Goal: Task Accomplishment & Management: Manage account settings

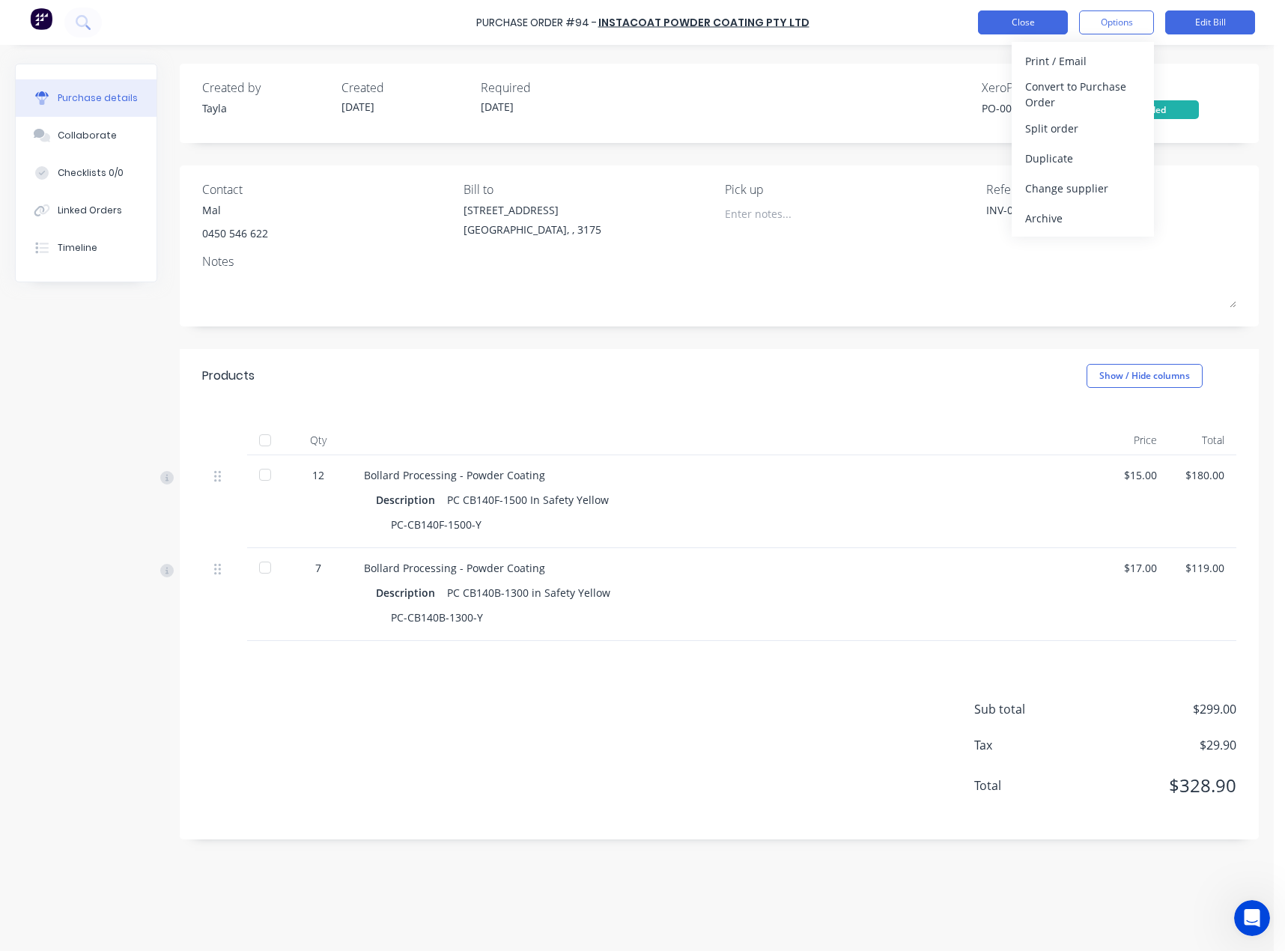
click at [1012, 22] on button "Close" at bounding box center [1023, 22] width 90 height 24
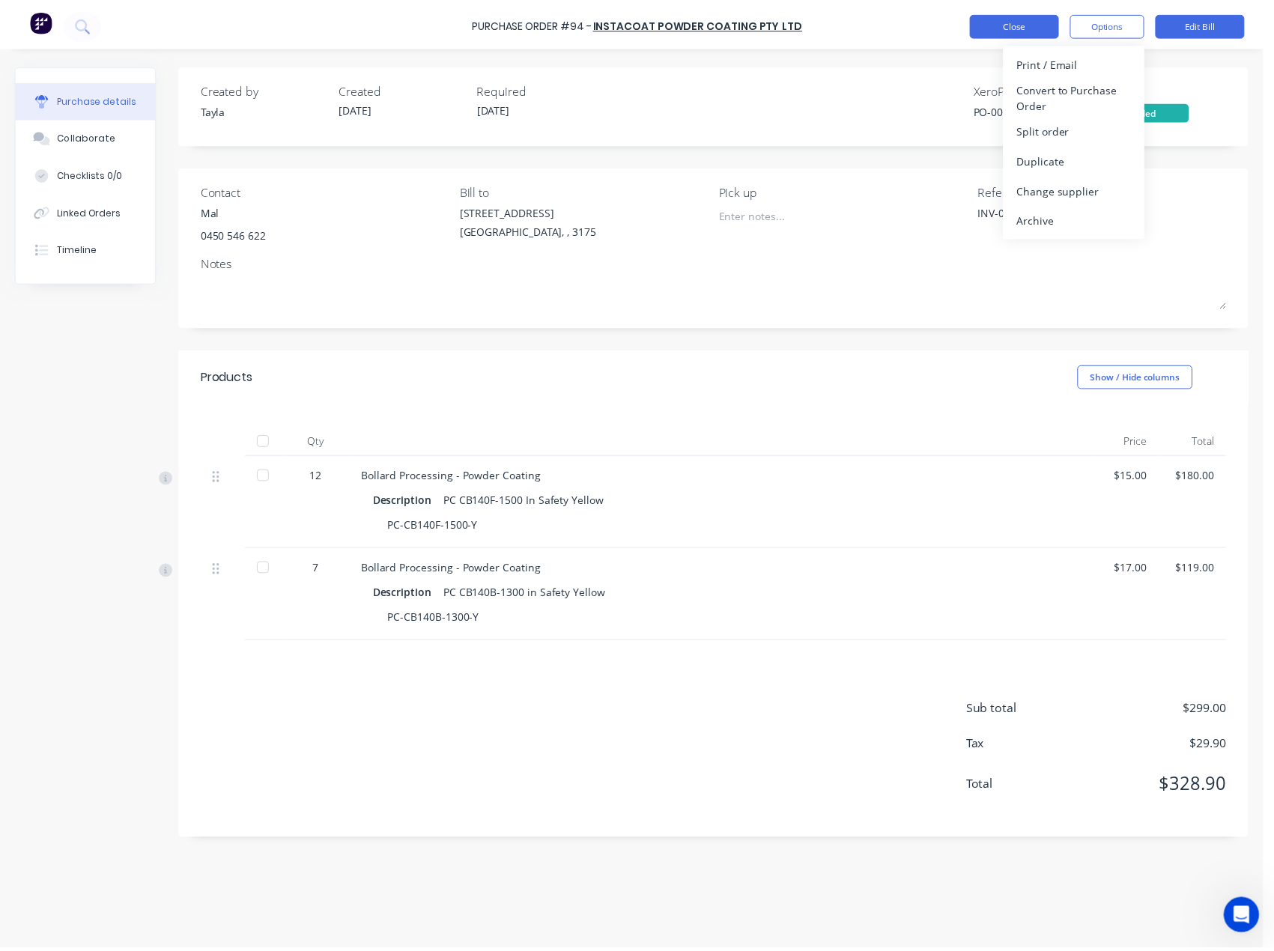
scroll to position [786, 0]
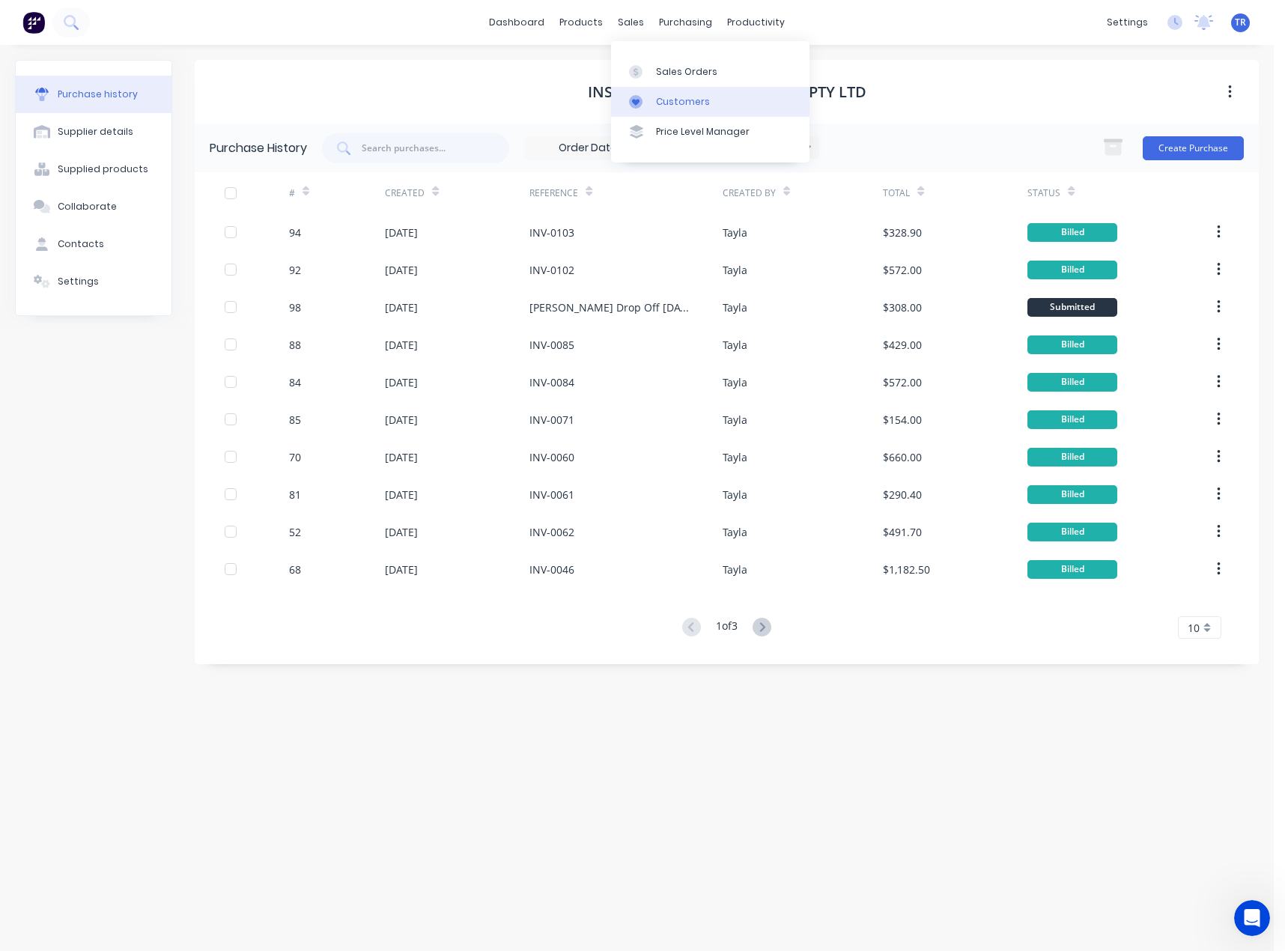
click at [645, 112] on link "Customers" at bounding box center [710, 102] width 198 height 30
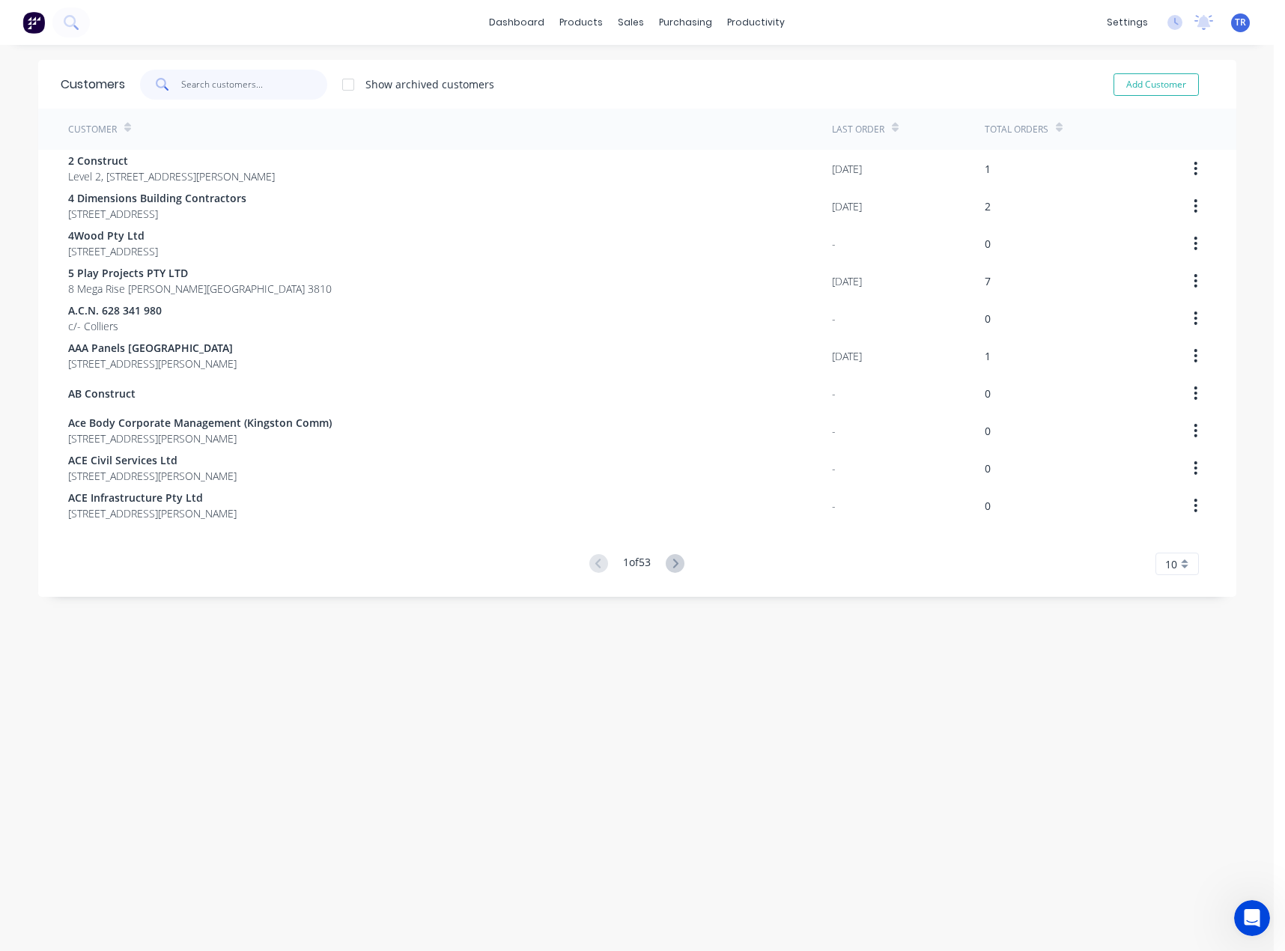
click at [270, 95] on input "text" at bounding box center [254, 85] width 146 height 30
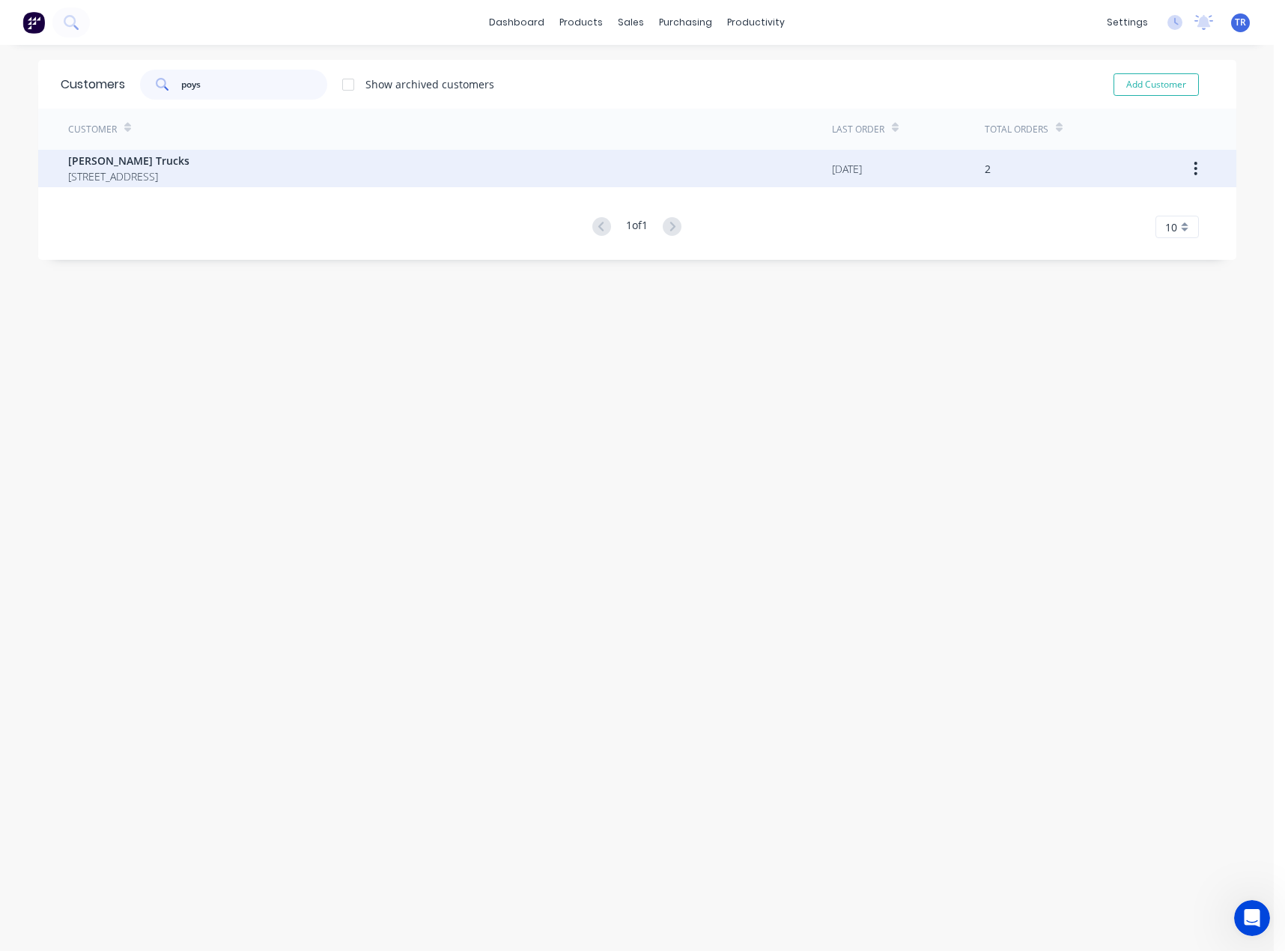
type input "poys"
click at [189, 164] on span "Poyser Trucks" at bounding box center [128, 161] width 121 height 16
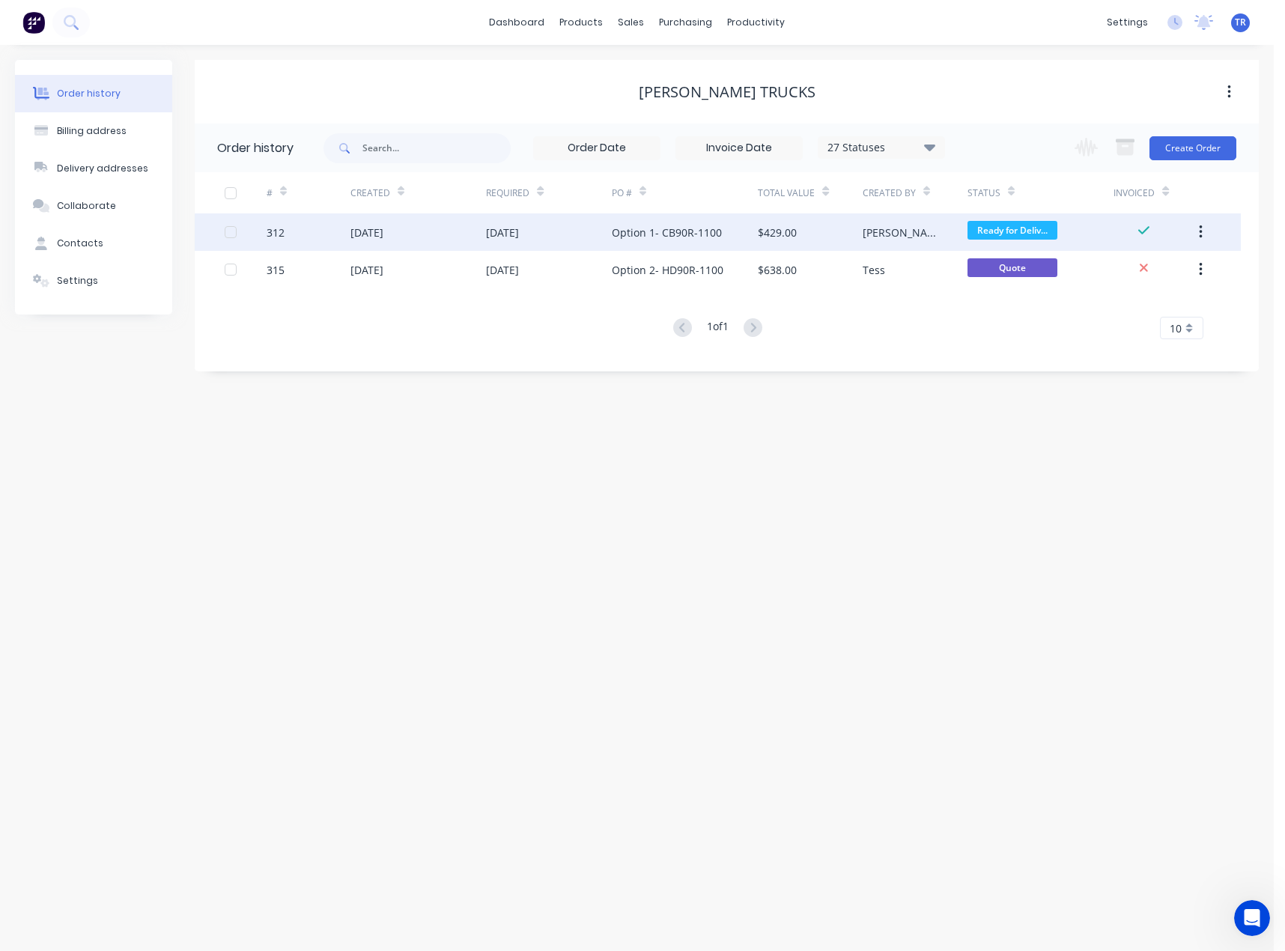
click at [298, 234] on div "312" at bounding box center [309, 231] width 84 height 37
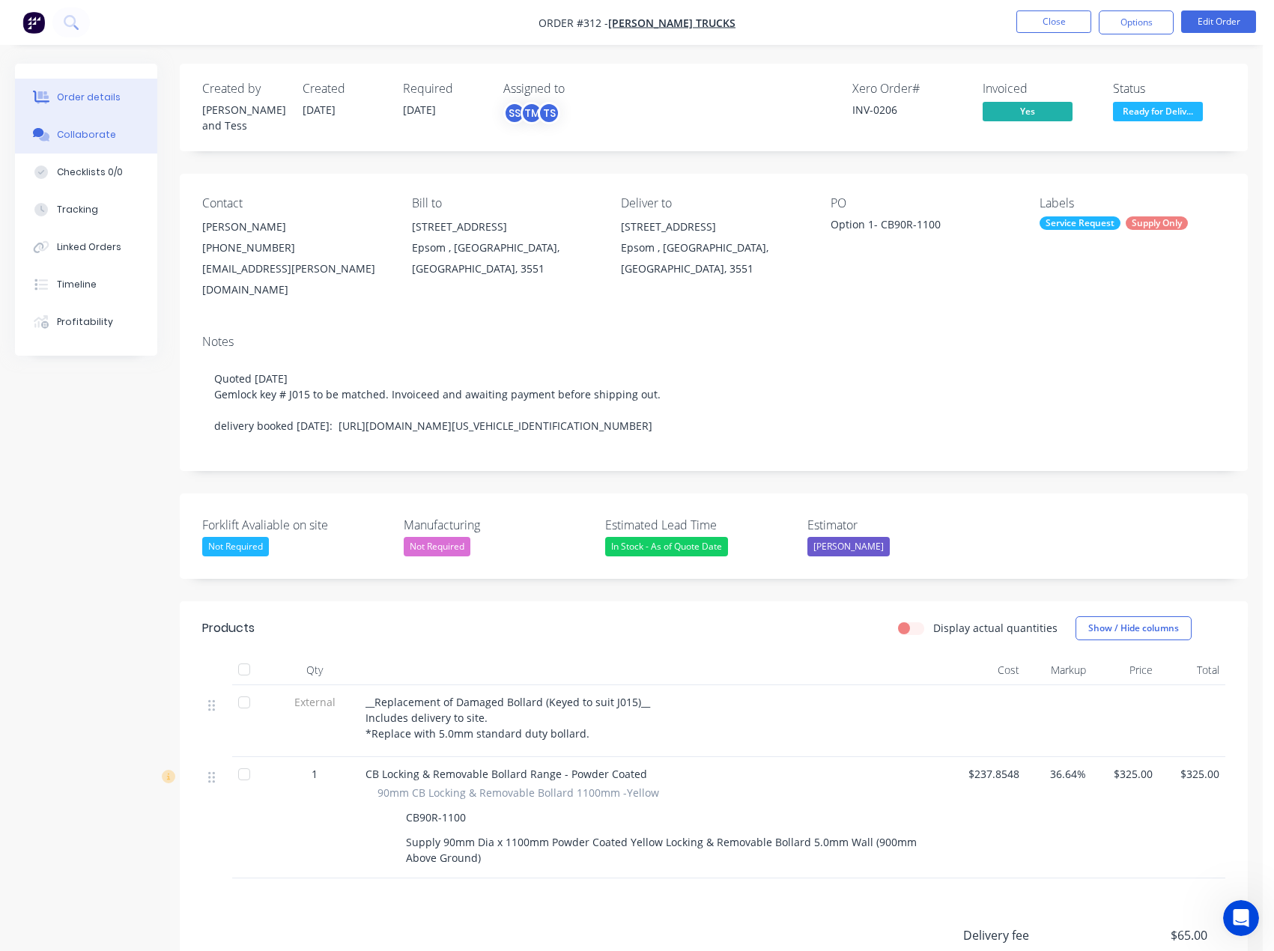
click at [110, 147] on button "Collaborate" at bounding box center [86, 134] width 142 height 37
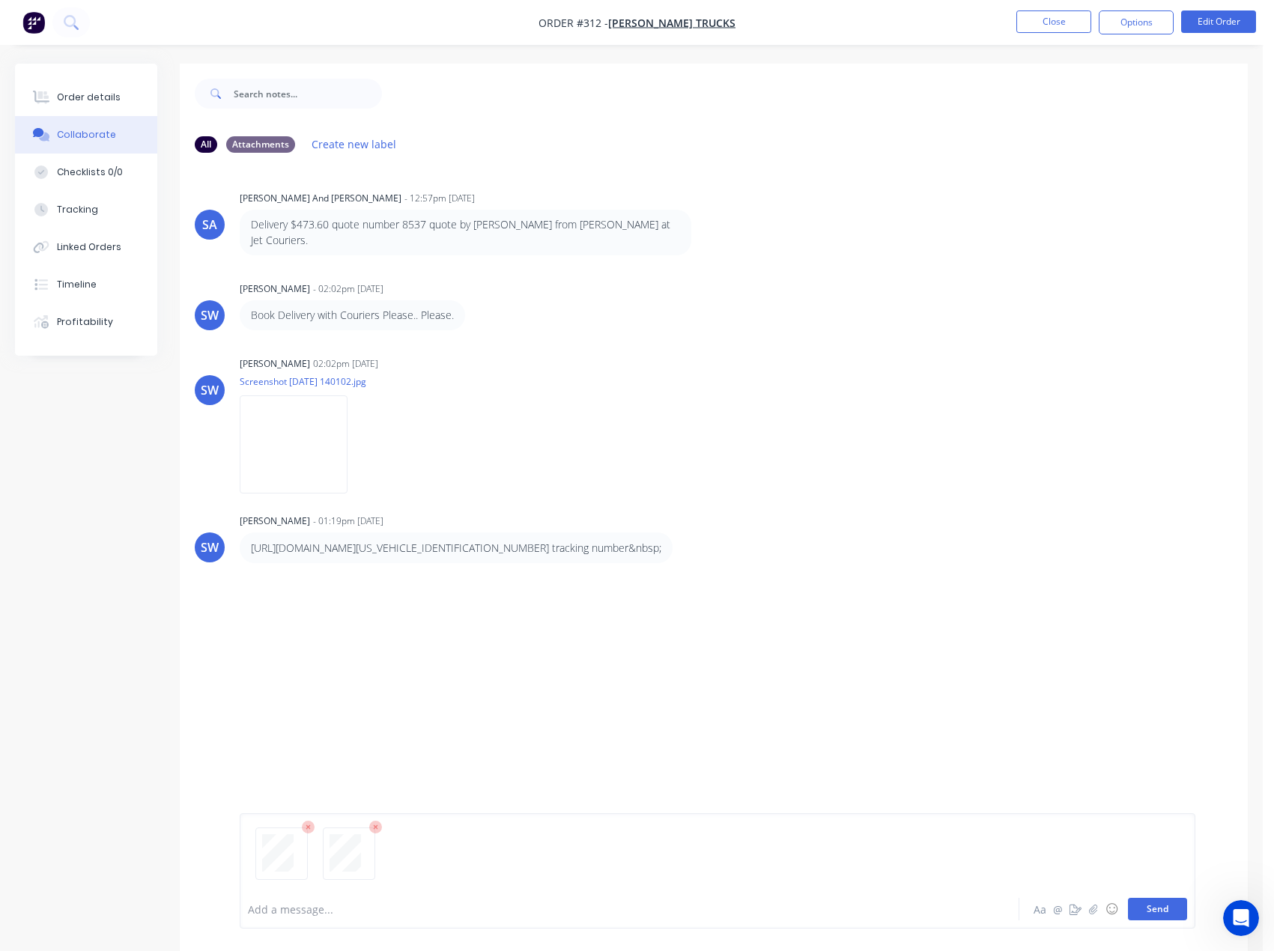
click at [1152, 899] on button "Send" at bounding box center [1157, 909] width 59 height 22
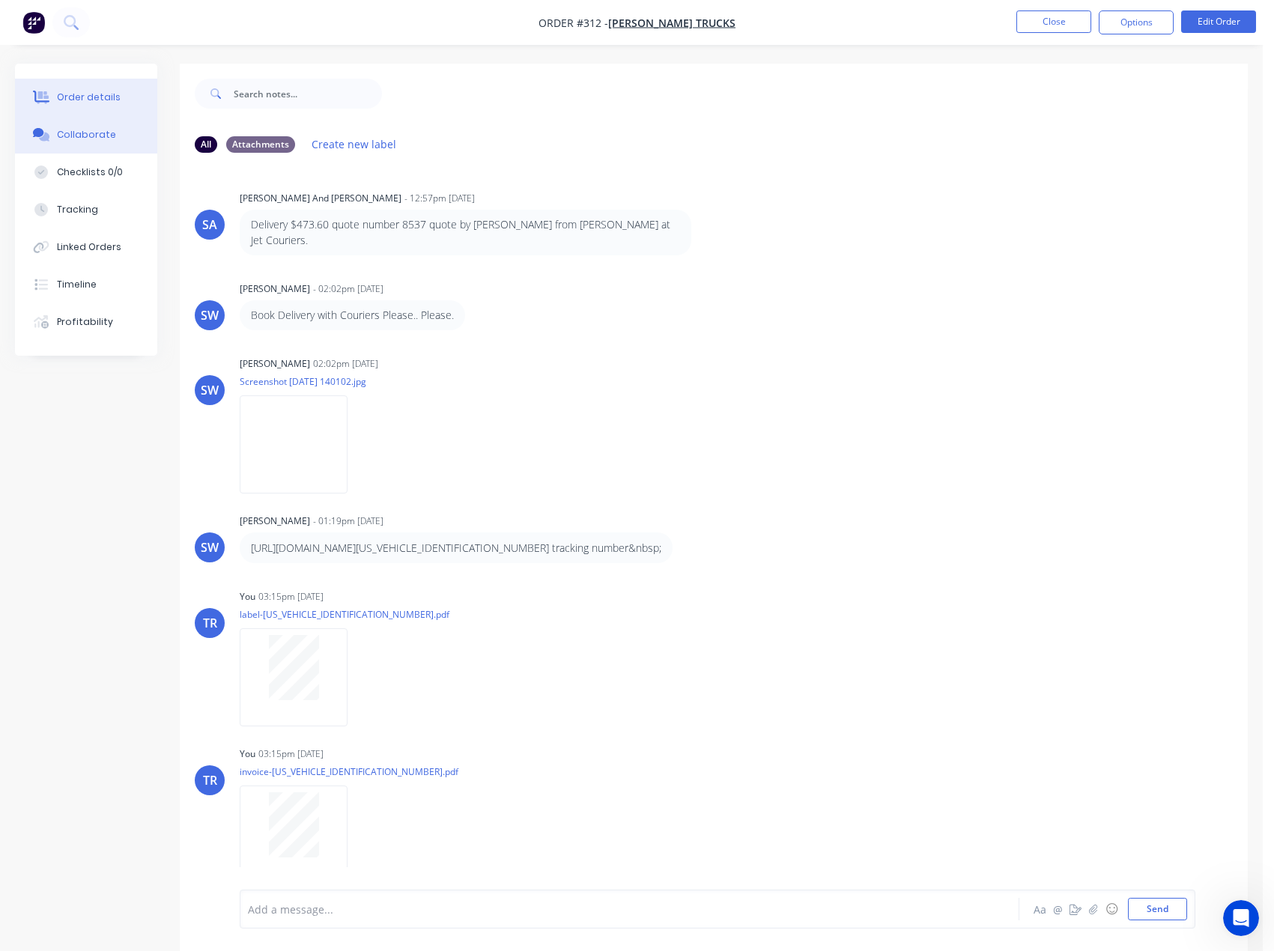
click at [111, 103] on div "Order details" at bounding box center [89, 97] width 64 height 13
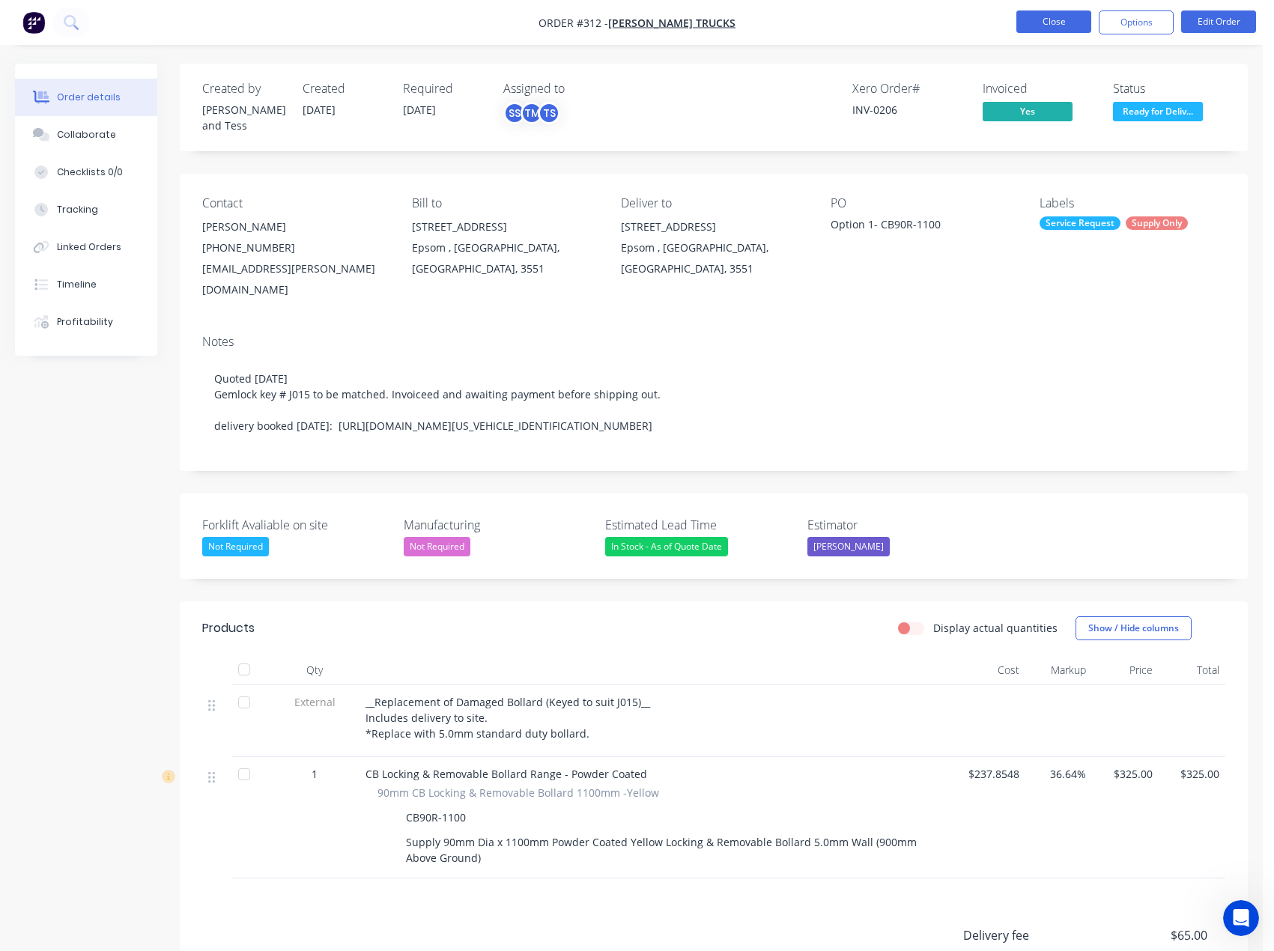
click at [1068, 11] on button "Close" at bounding box center [1053, 21] width 75 height 22
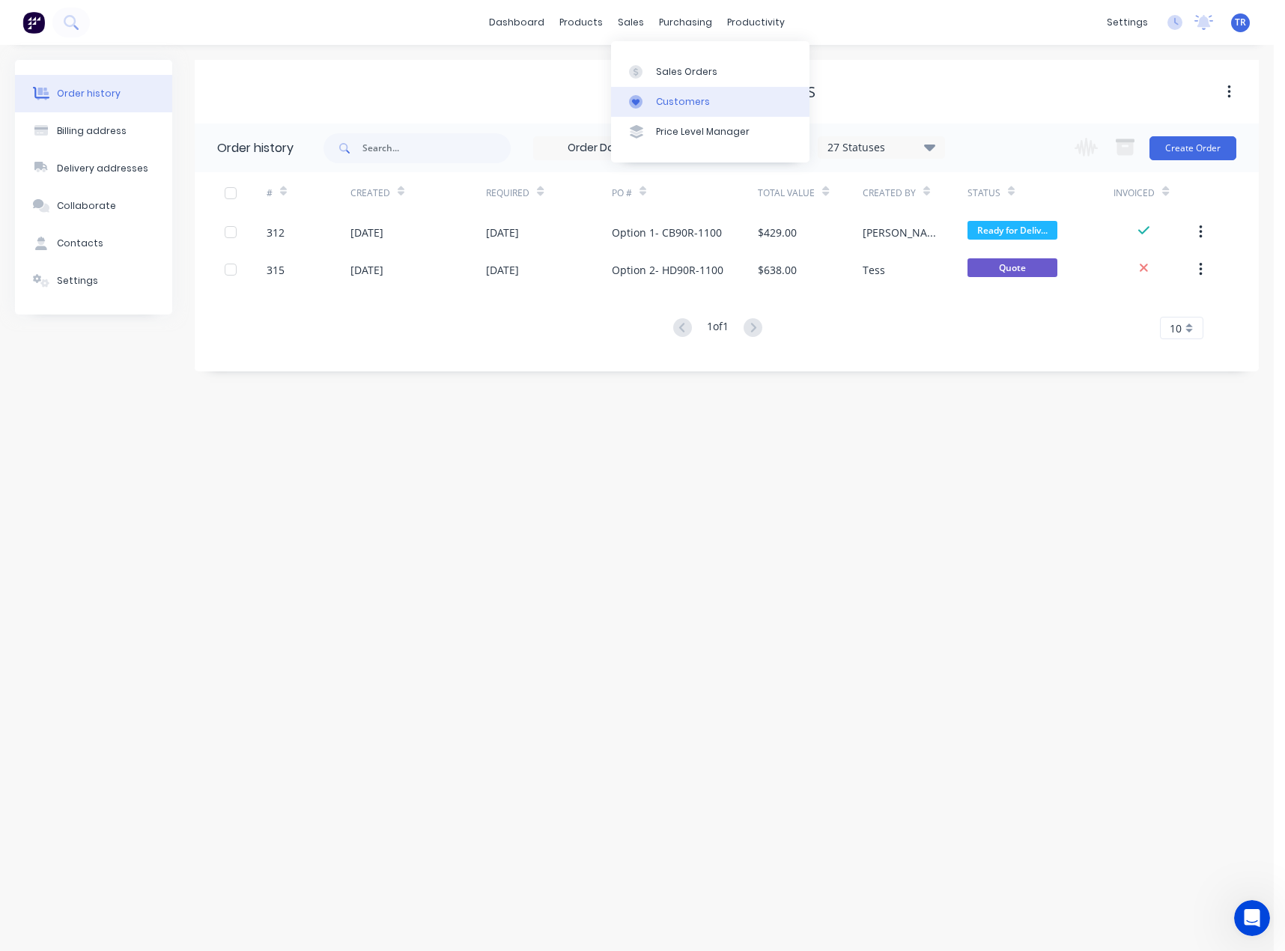
click at [659, 115] on link "Customers" at bounding box center [710, 102] width 198 height 30
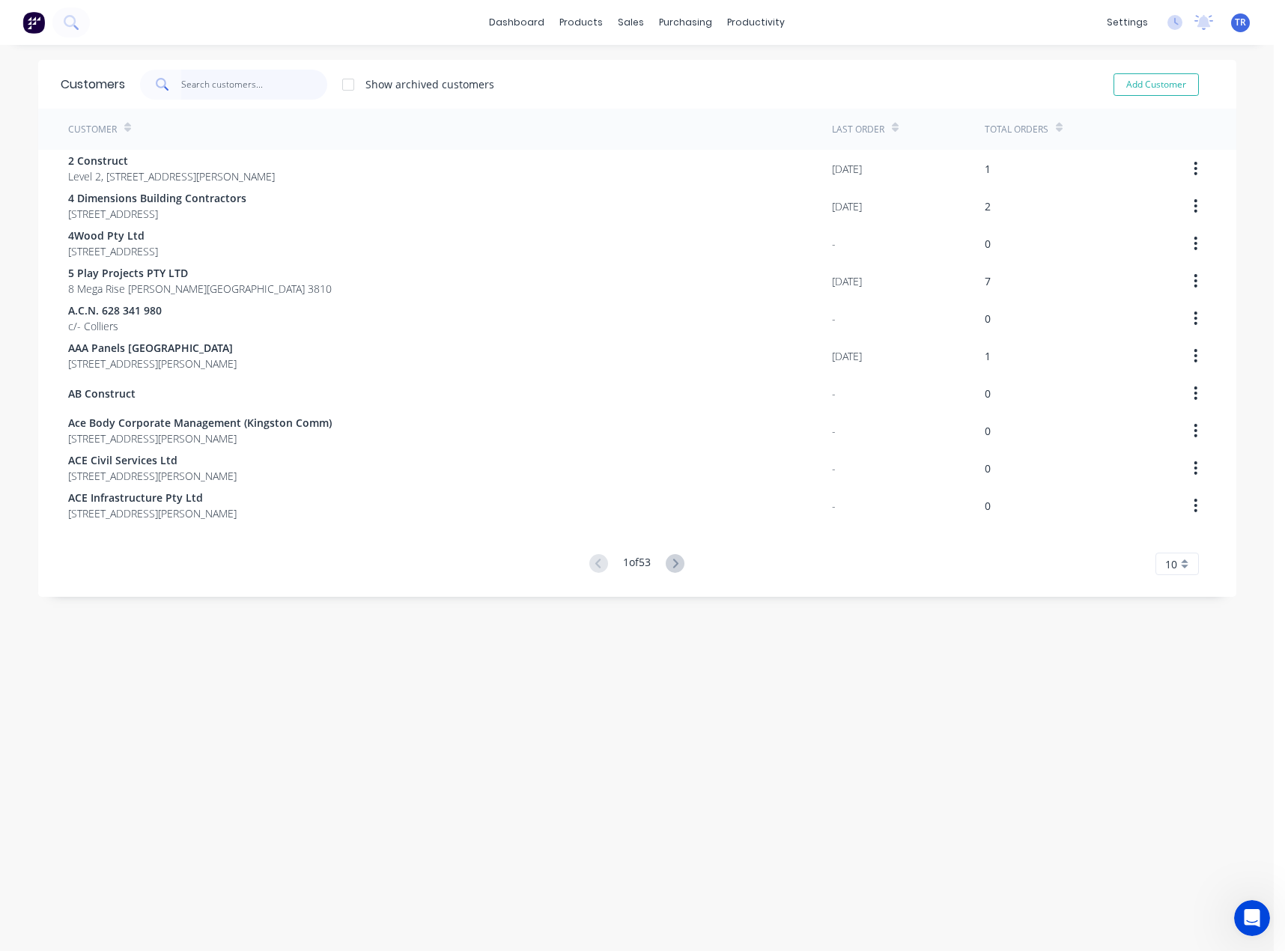
click at [215, 79] on input "text" at bounding box center [254, 85] width 146 height 30
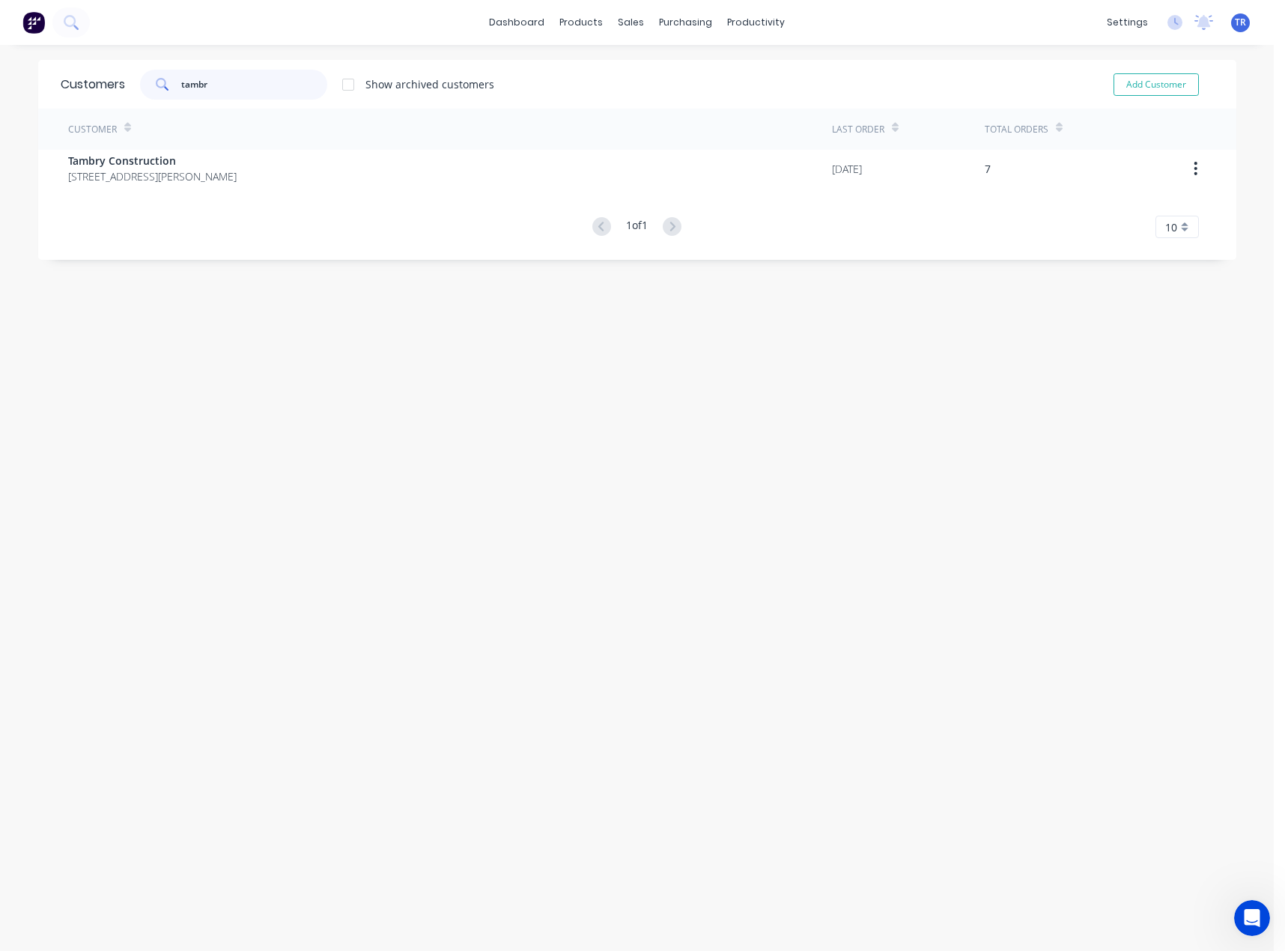
type input "tambr"
click at [228, 142] on div "Customer" at bounding box center [450, 129] width 764 height 41
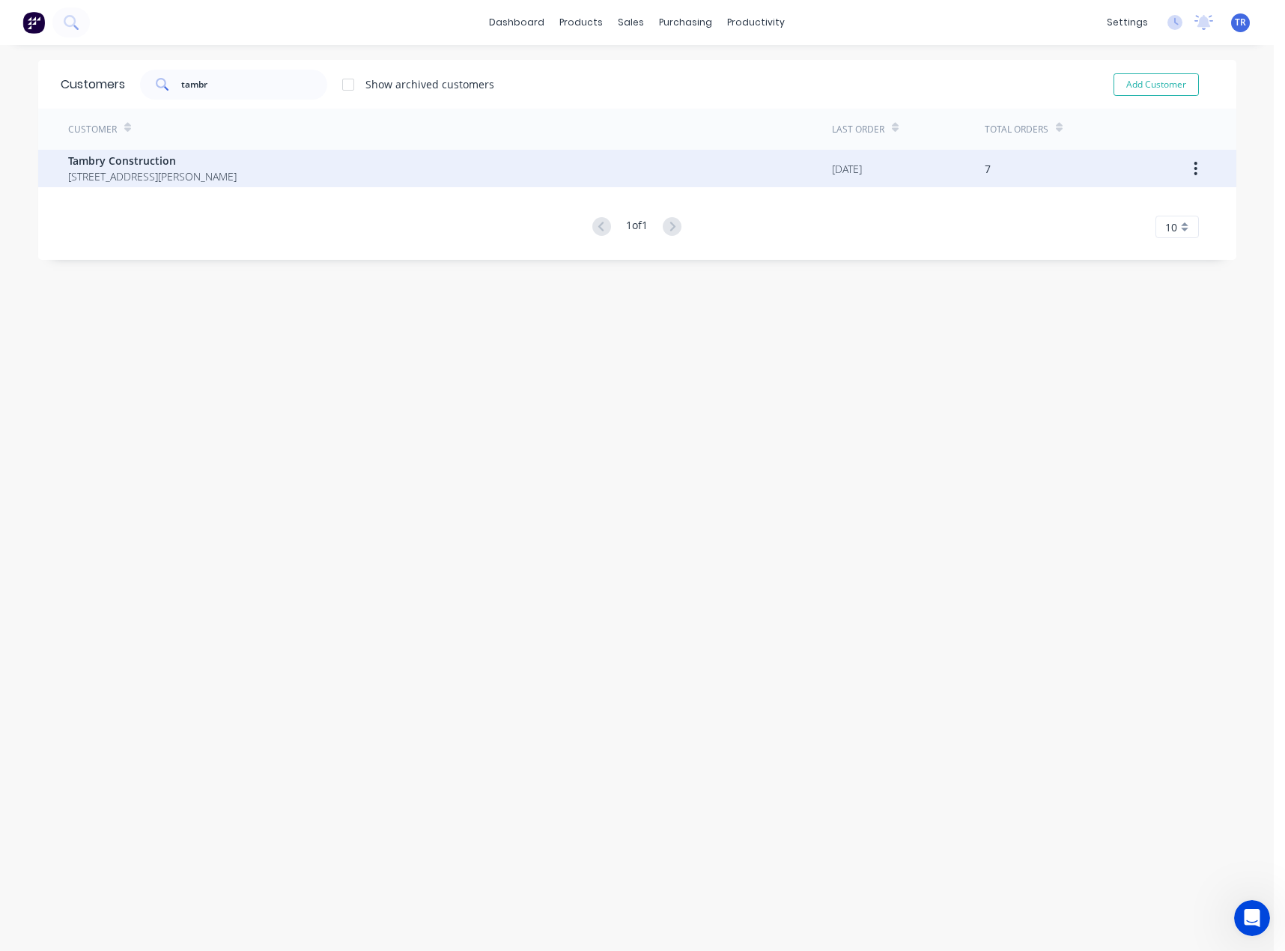
click at [235, 176] on span "1/42 Buontempo Rd CARRUM DOWNS 3201" at bounding box center [152, 176] width 168 height 16
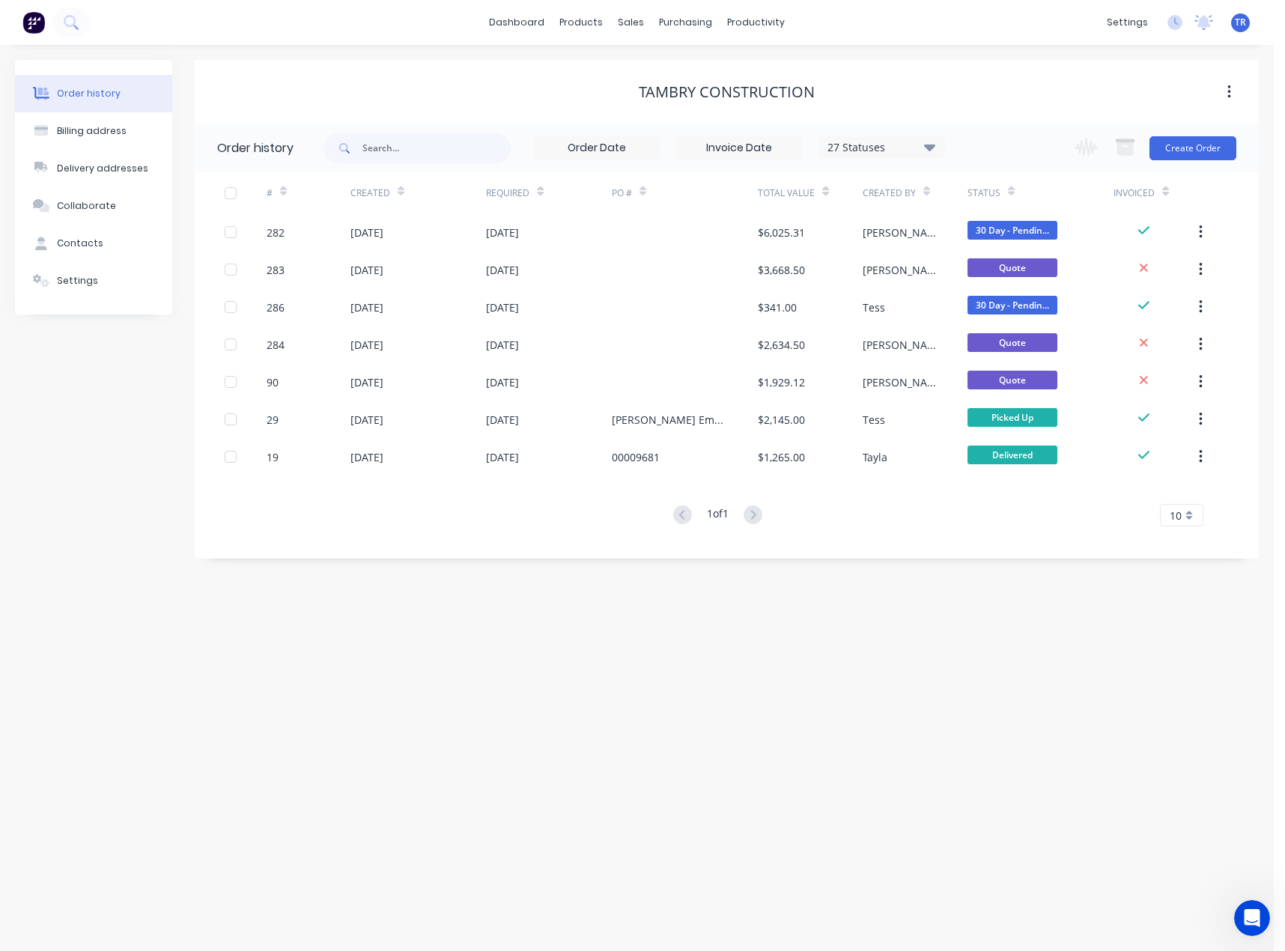
click at [1012, 196] on icon at bounding box center [1011, 191] width 7 height 11
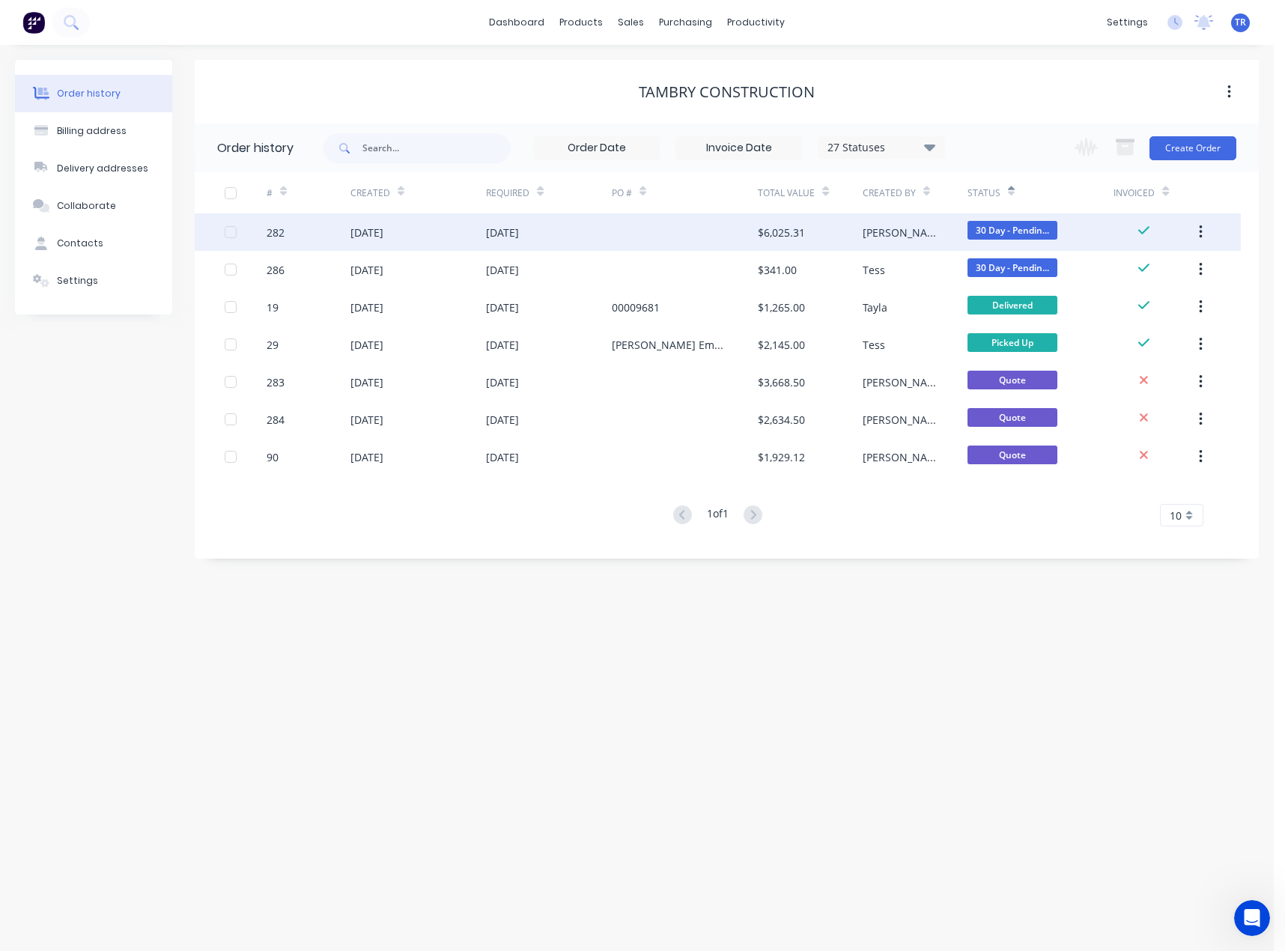
click at [677, 228] on div at bounding box center [685, 231] width 147 height 37
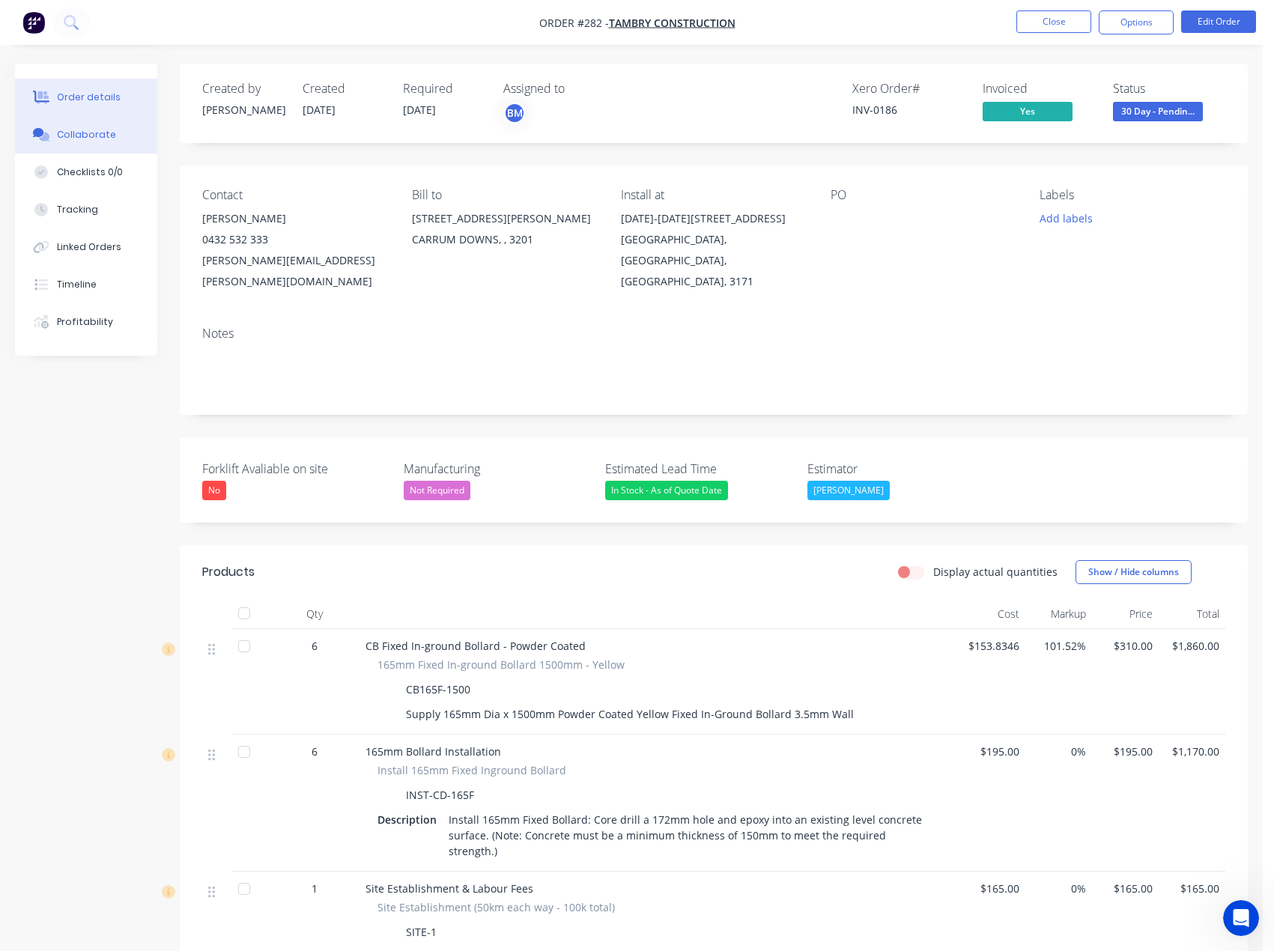
click at [109, 144] on button "Collaborate" at bounding box center [86, 134] width 142 height 37
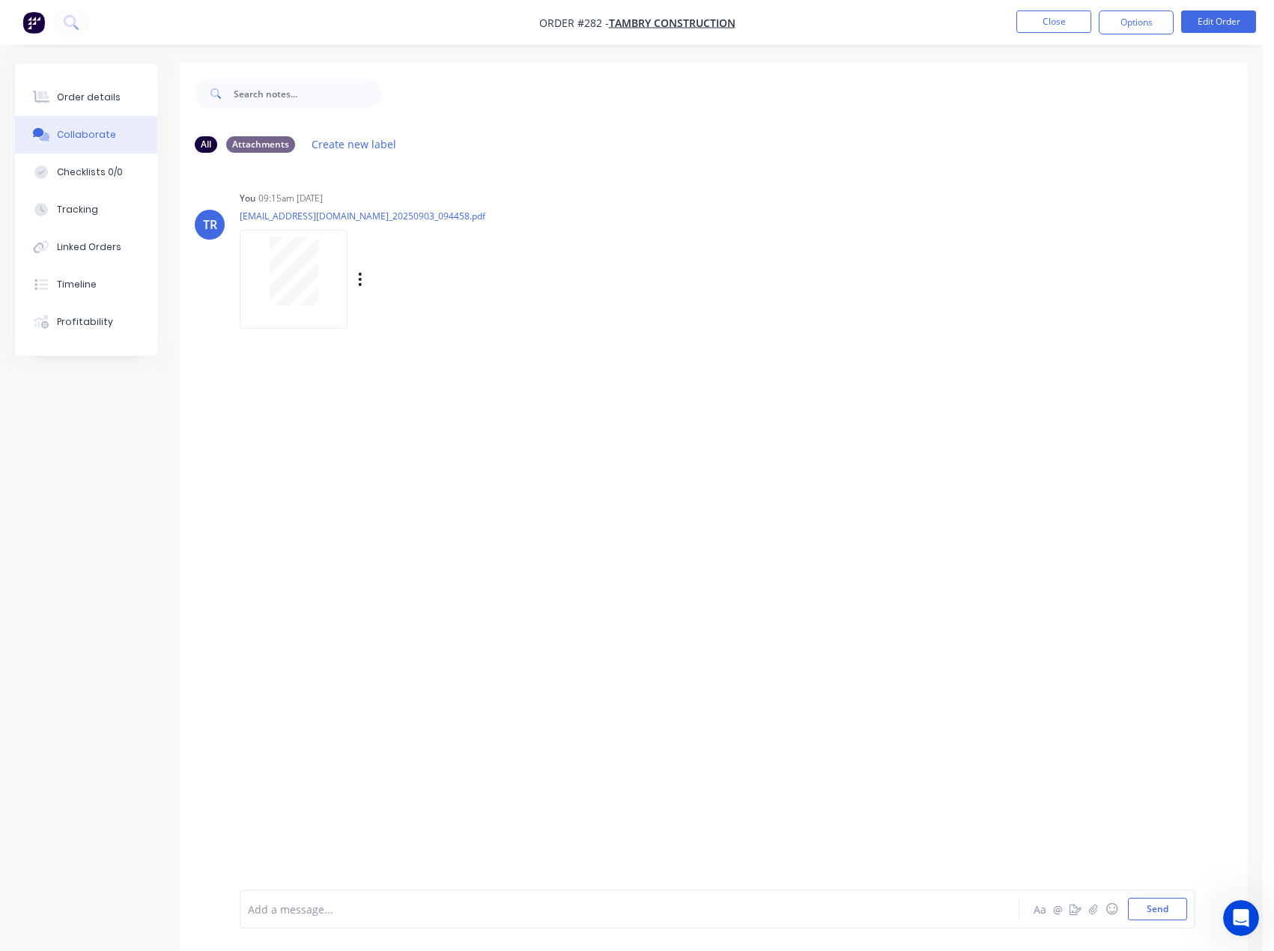
click at [261, 273] on div at bounding box center [293, 271] width 94 height 69
click at [104, 85] on button "Order details" at bounding box center [86, 97] width 142 height 37
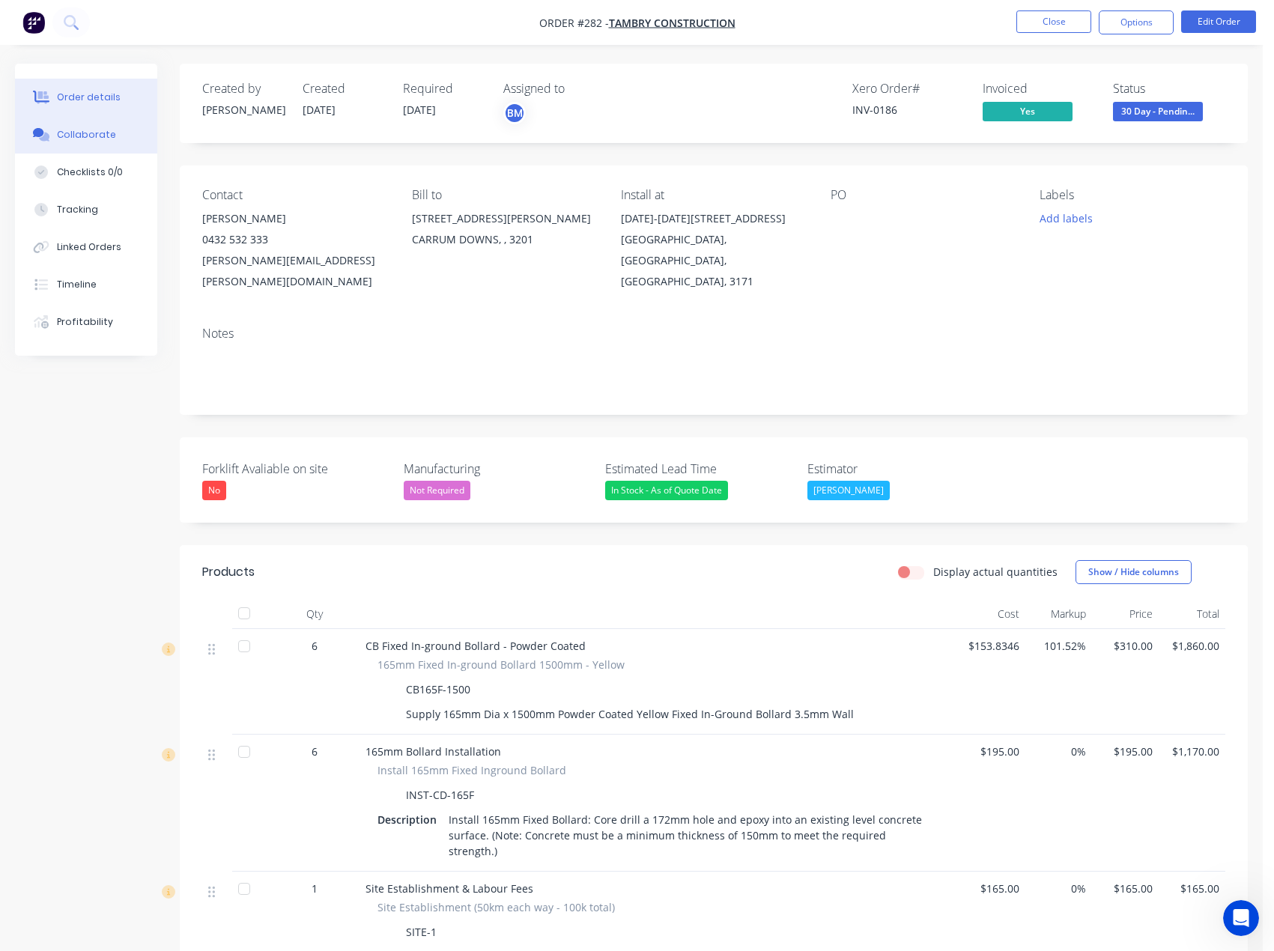
drag, startPoint x: 69, startPoint y: 148, endPoint x: 71, endPoint y: 137, distance: 10.7
click at [69, 147] on button "Collaborate" at bounding box center [86, 134] width 142 height 37
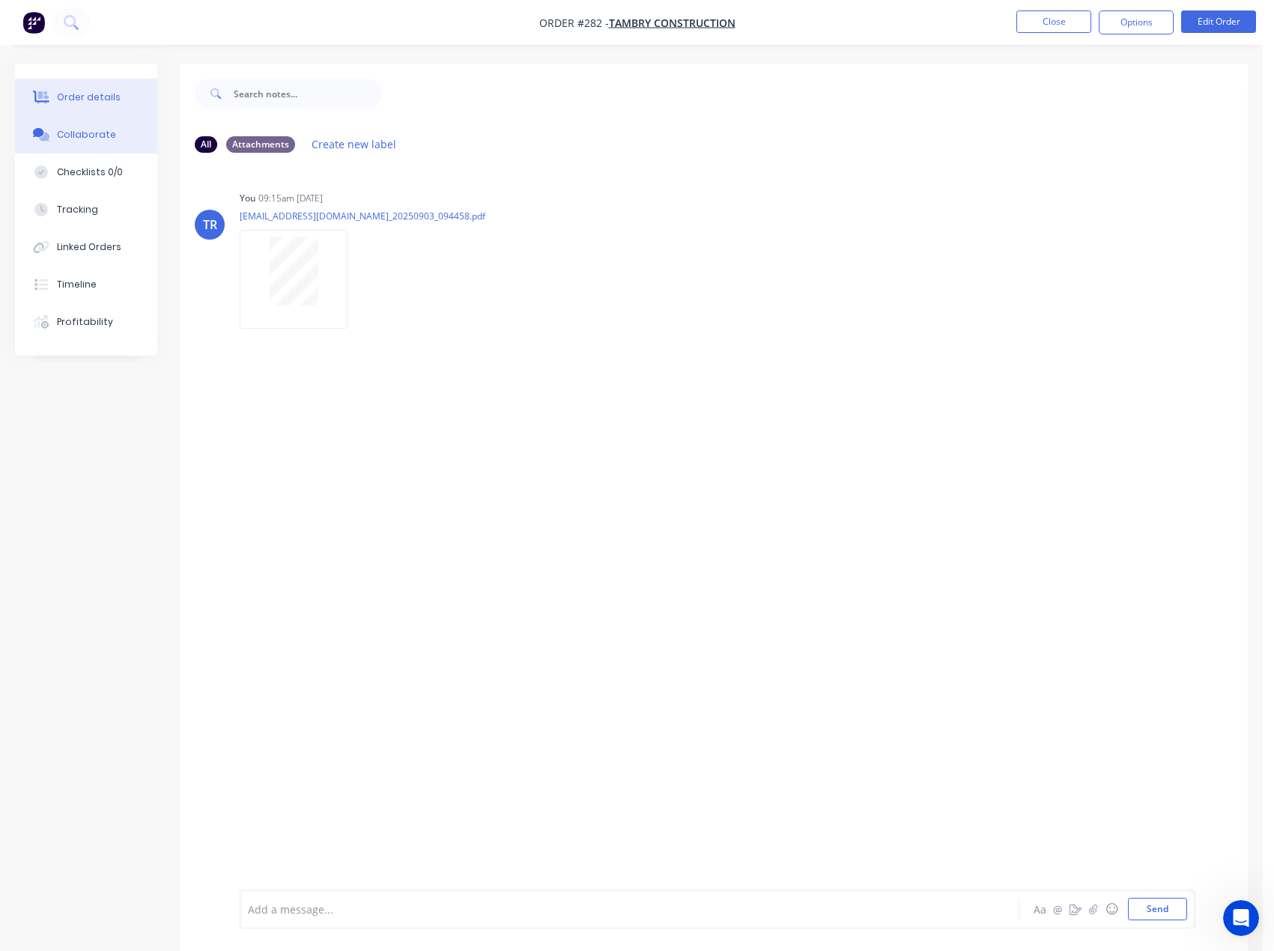
click at [71, 107] on button "Order details" at bounding box center [86, 97] width 142 height 37
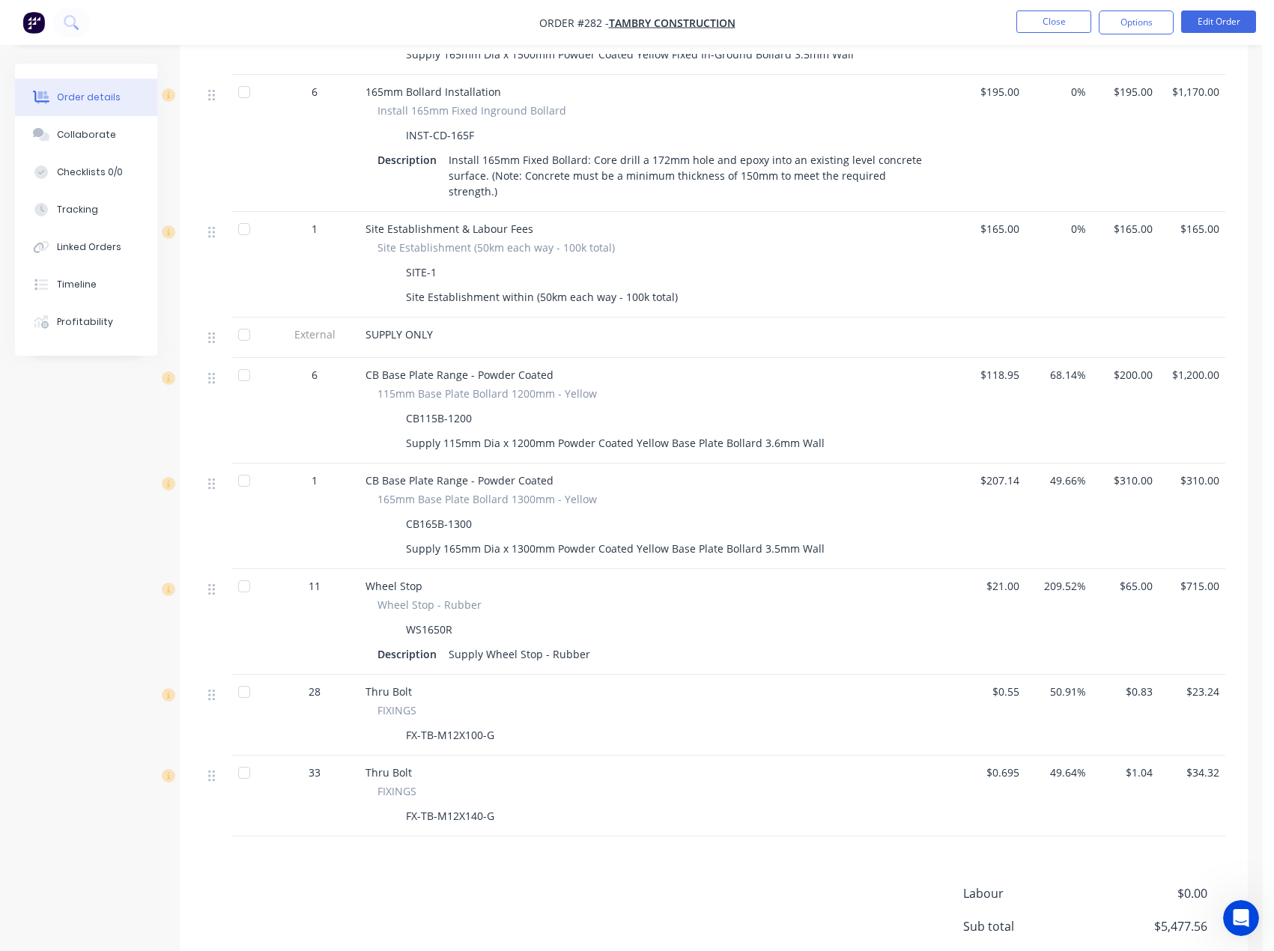
scroll to position [625, 0]
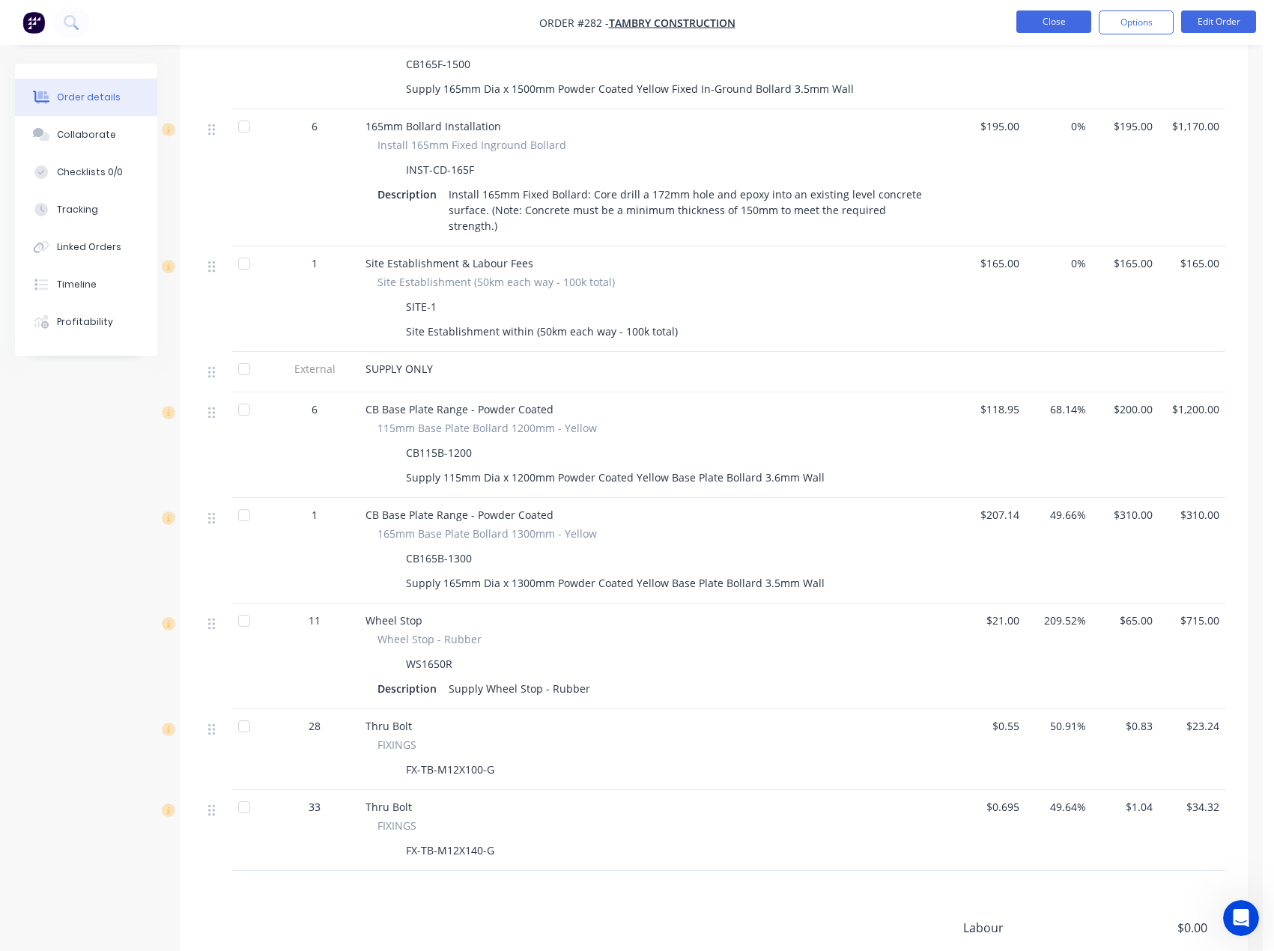
click at [1053, 16] on button "Close" at bounding box center [1053, 21] width 75 height 22
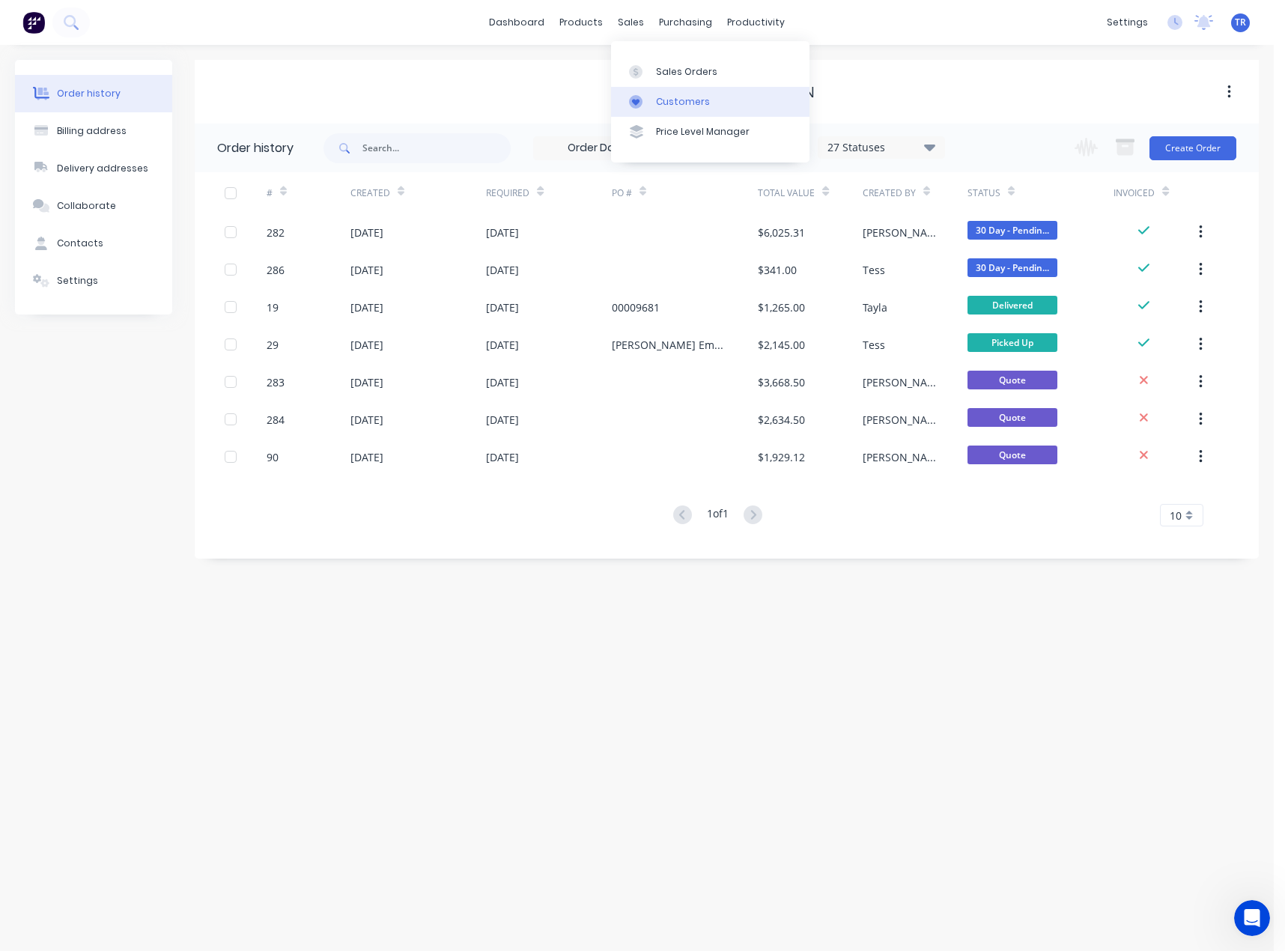
click at [648, 115] on link "Customers" at bounding box center [710, 102] width 198 height 30
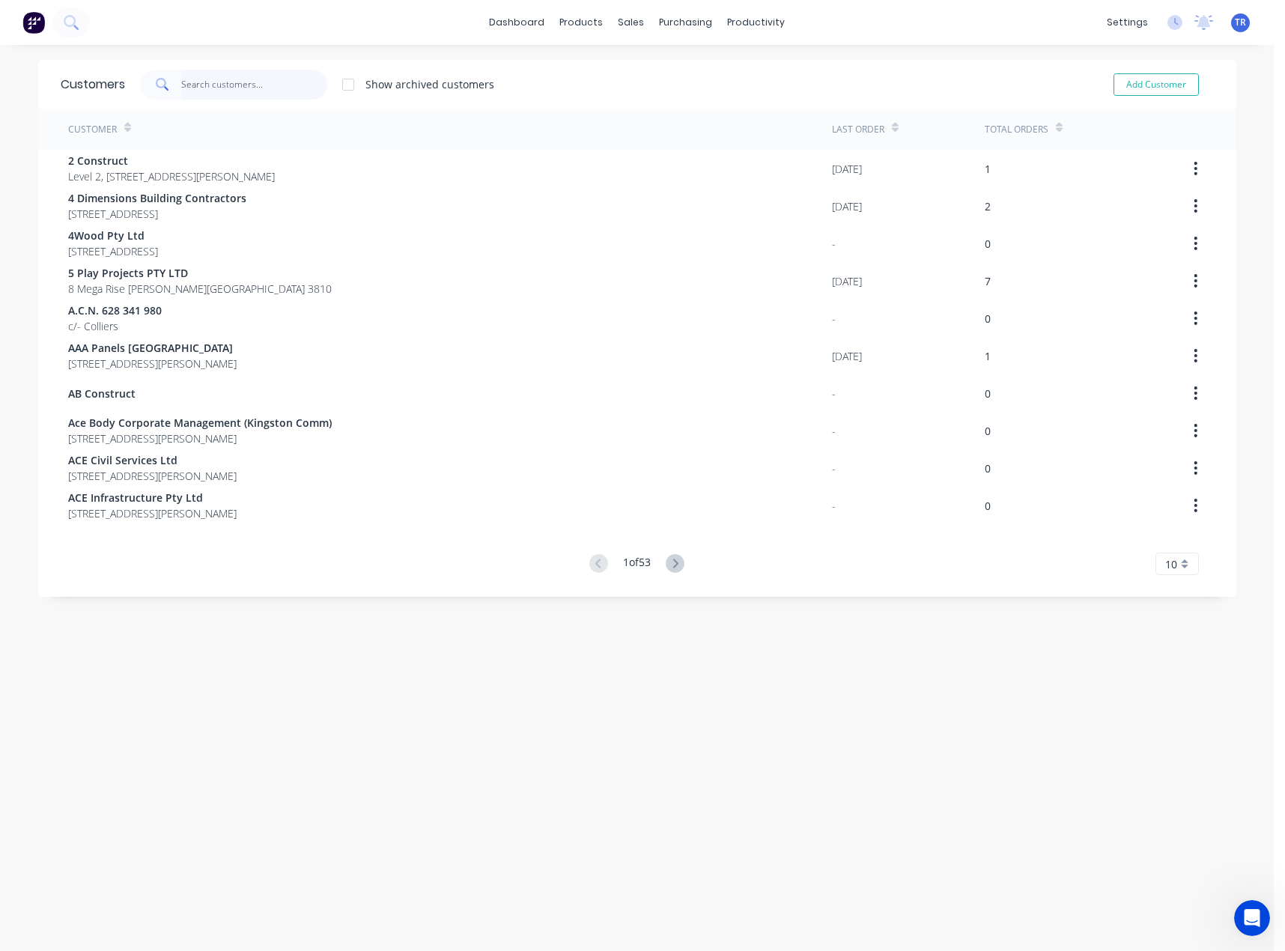
click at [191, 83] on input "text" at bounding box center [254, 85] width 146 height 30
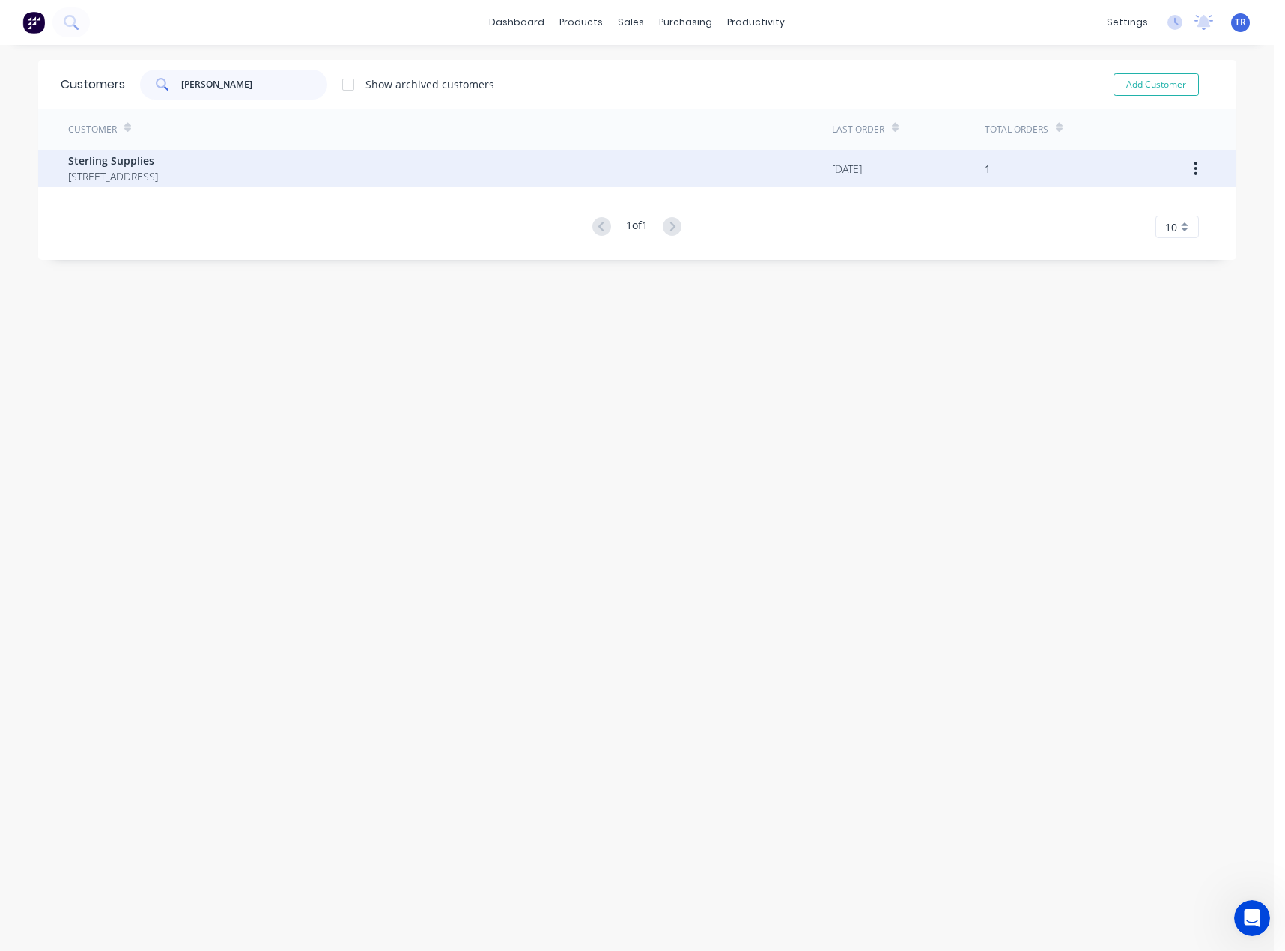
type input "sterlin"
click at [81, 165] on span "Sterling Supplies" at bounding box center [113, 161] width 90 height 16
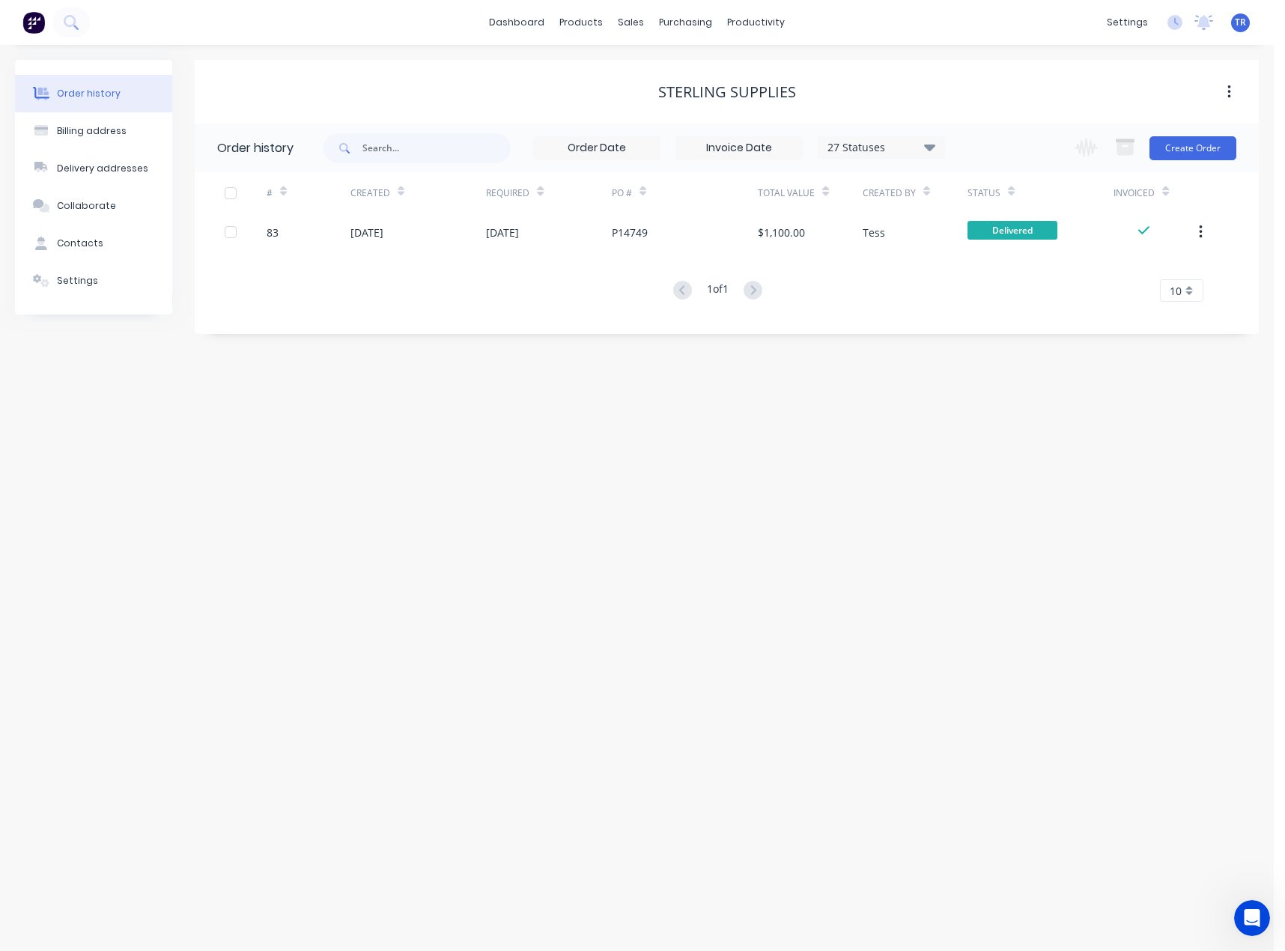
drag, startPoint x: 89, startPoint y: 275, endPoint x: 162, endPoint y: 343, distance: 99.6
click at [89, 276] on div "Settings" at bounding box center [77, 280] width 41 height 13
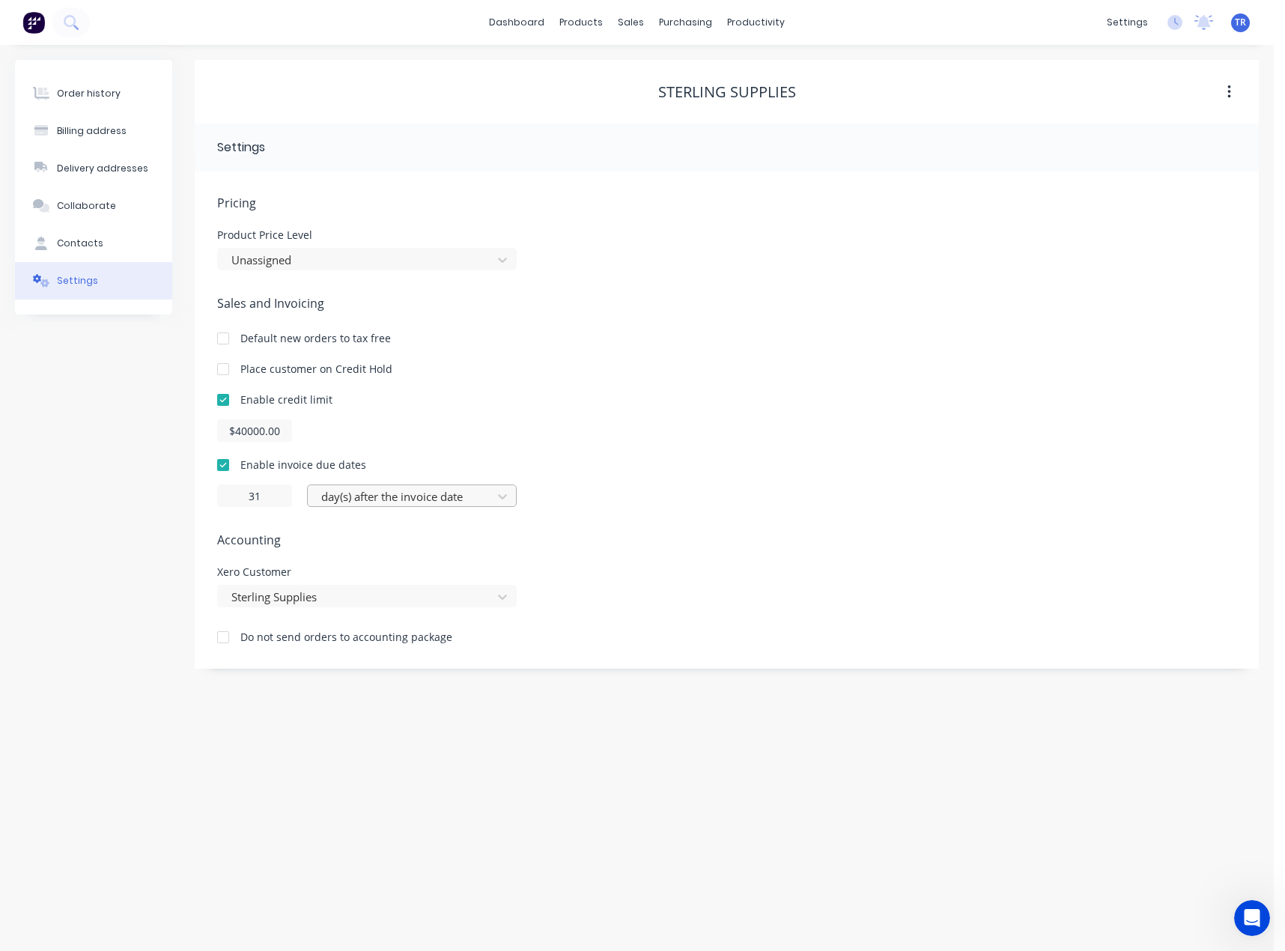
click at [416, 501] on div at bounding box center [402, 496] width 165 height 19
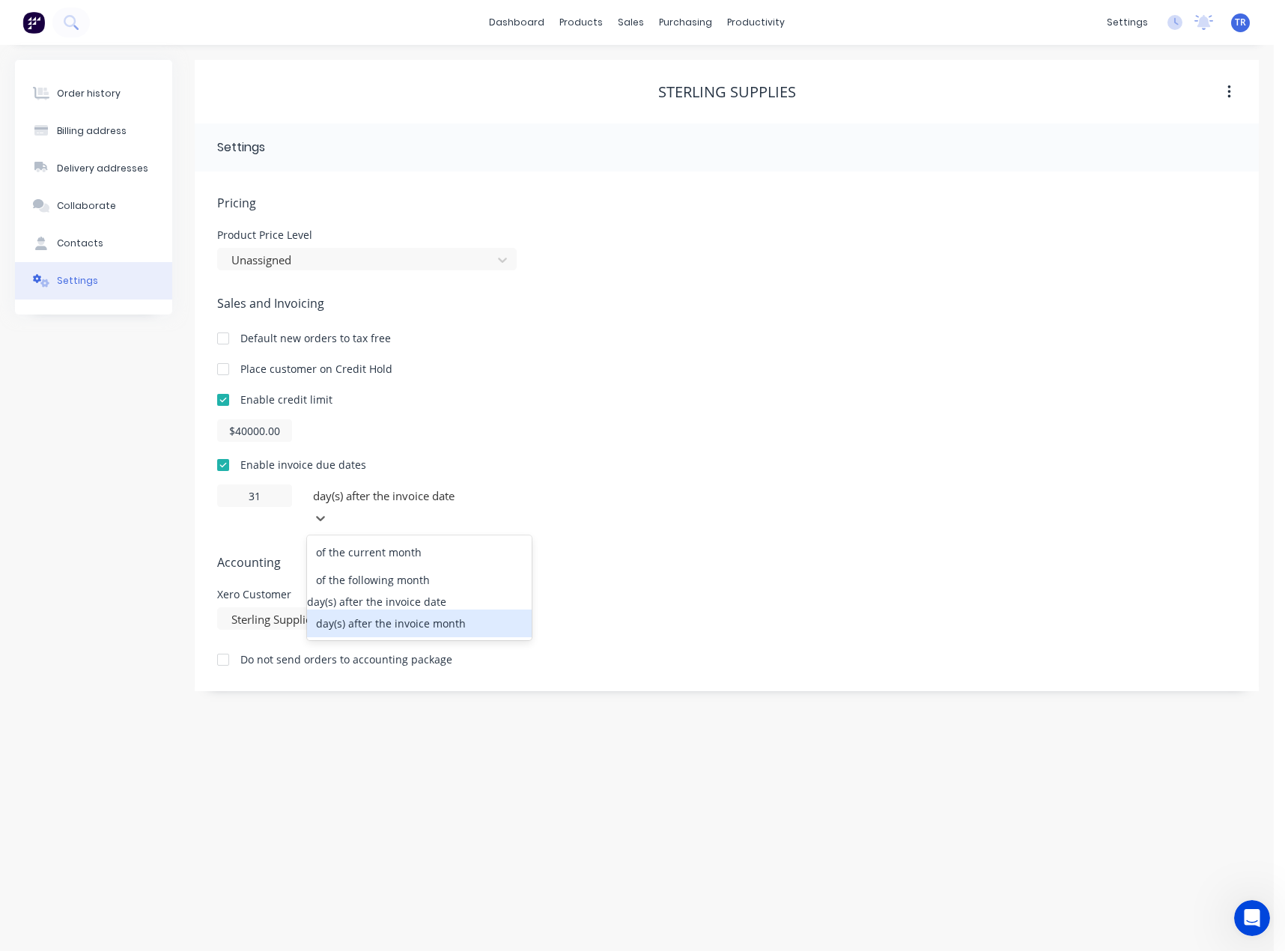
click at [449, 616] on div "day(s) after the invoice month" at bounding box center [419, 624] width 225 height 28
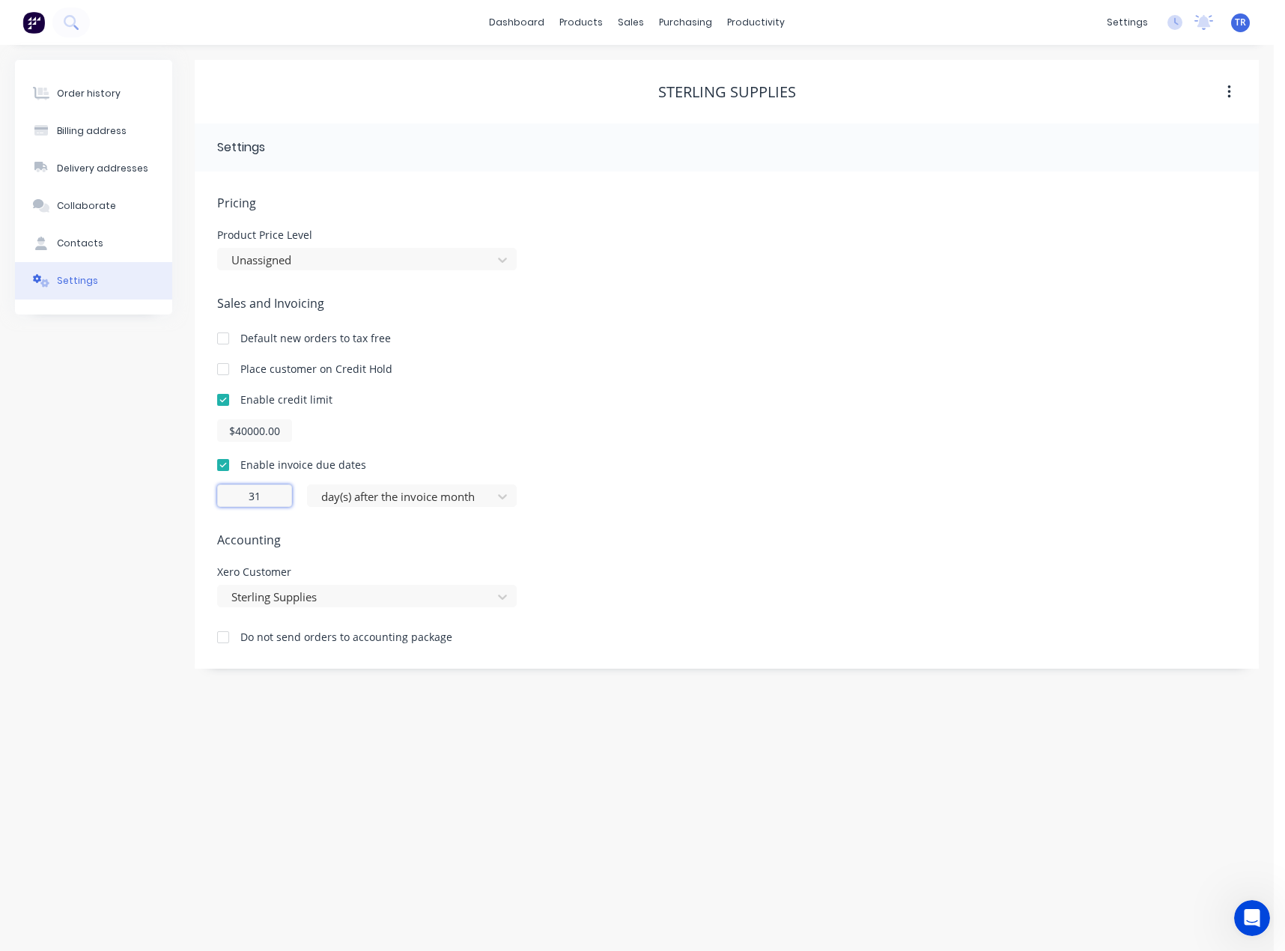
click at [262, 491] on input "31" at bounding box center [254, 495] width 75 height 22
type input "30"
click at [158, 541] on div "Order history Billing address Delivery addresses Collaborate Contacts Settings" at bounding box center [93, 364] width 157 height 609
click at [533, 25] on link "dashboard" at bounding box center [517, 22] width 70 height 22
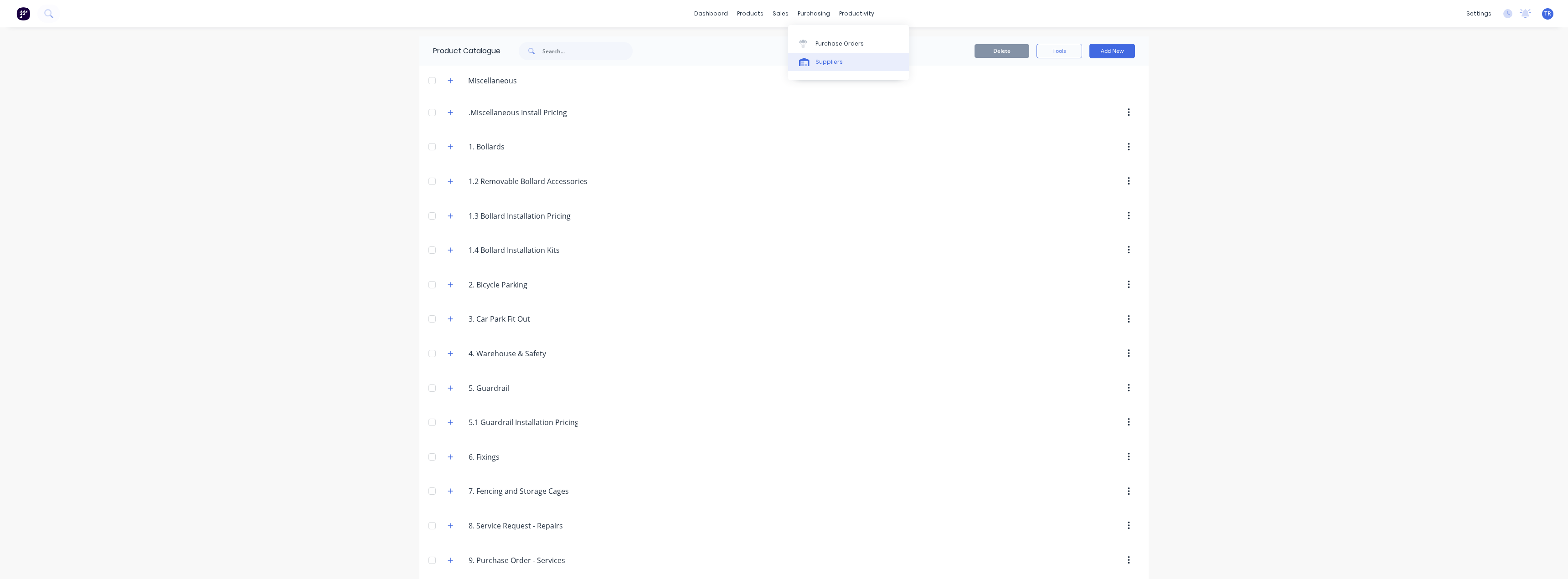
click at [821, 68] on link "Suppliers" at bounding box center [849, 62] width 121 height 18
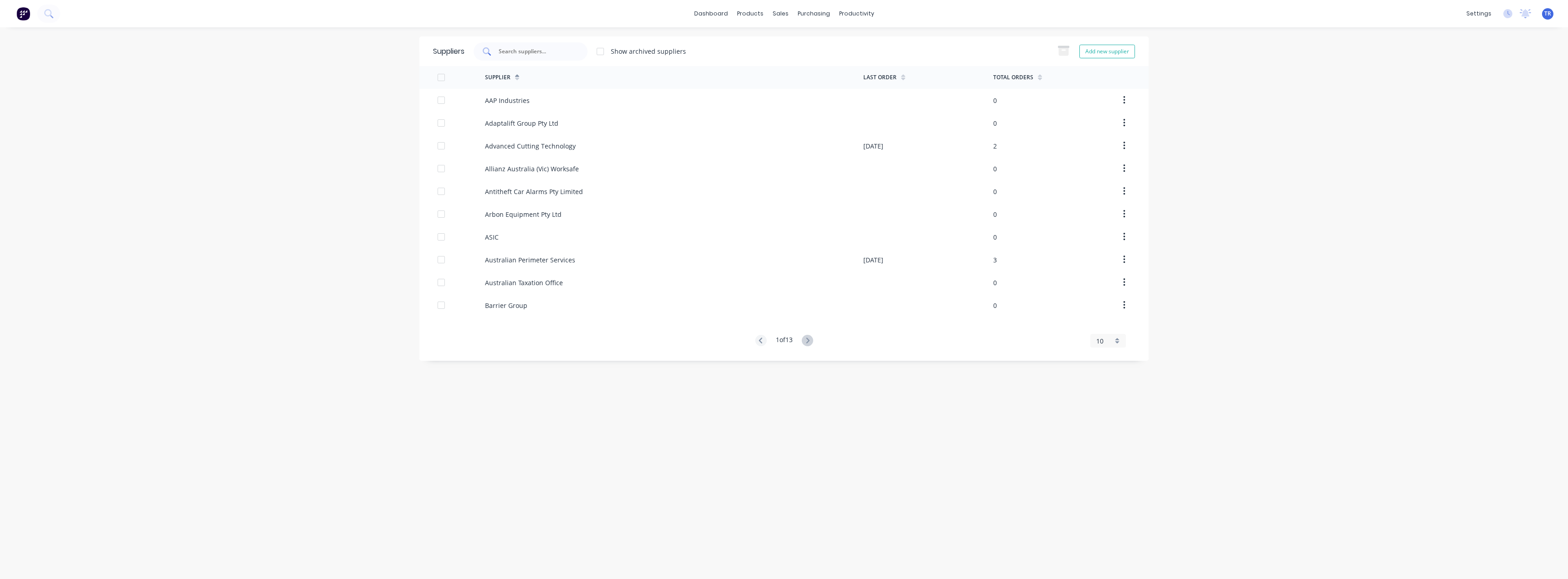
click at [520, 53] on input "text" at bounding box center [536, 51] width 75 height 9
click at [508, 51] on input "adco" at bounding box center [536, 51] width 75 height 9
type input "adco"
click at [799, 64] on div "Customers" at bounding box center [812, 61] width 33 height 8
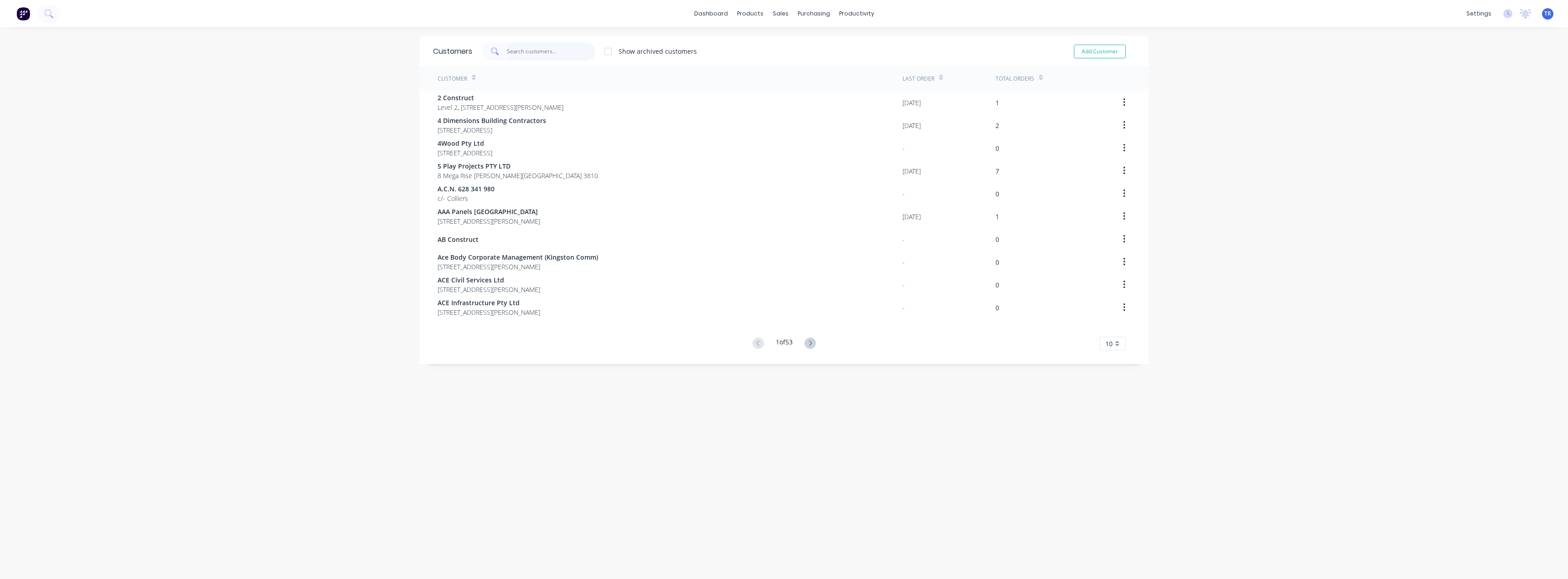
click at [524, 57] on input "text" at bounding box center [551, 52] width 89 height 18
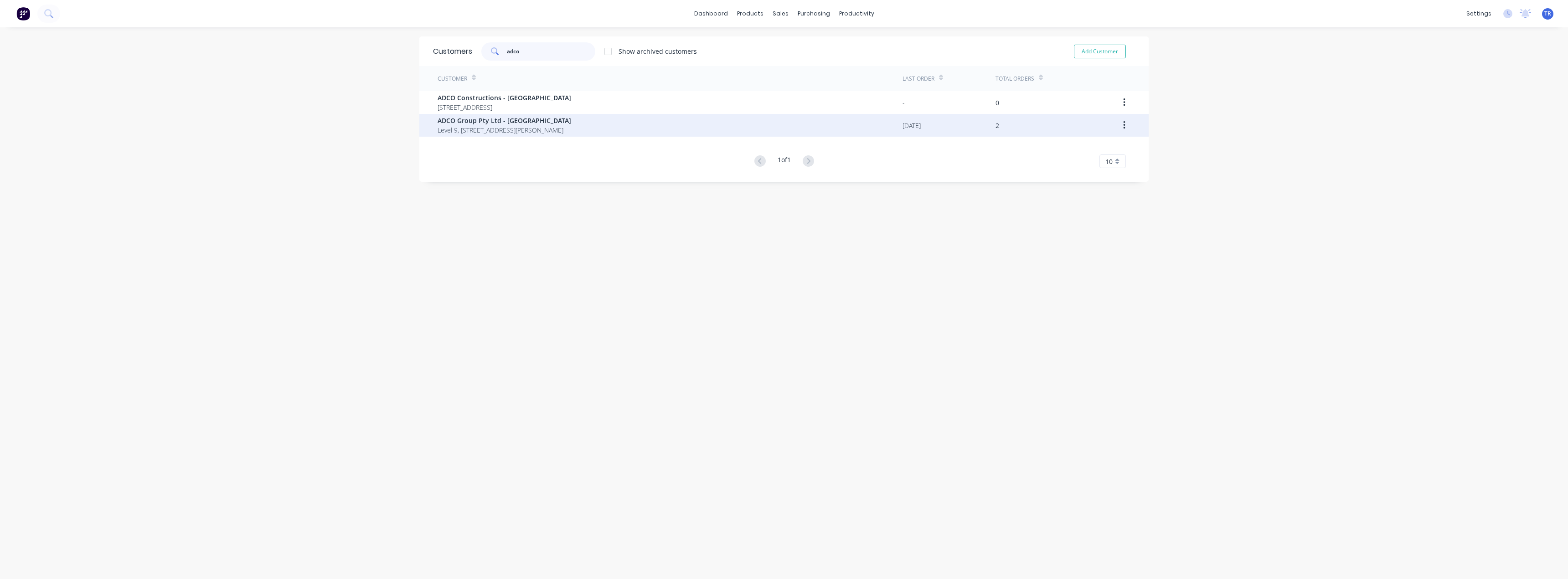
type input "adco"
click at [532, 121] on span "ADCO Group Pty Ltd - [GEOGRAPHIC_DATA]" at bounding box center [504, 120] width 133 height 10
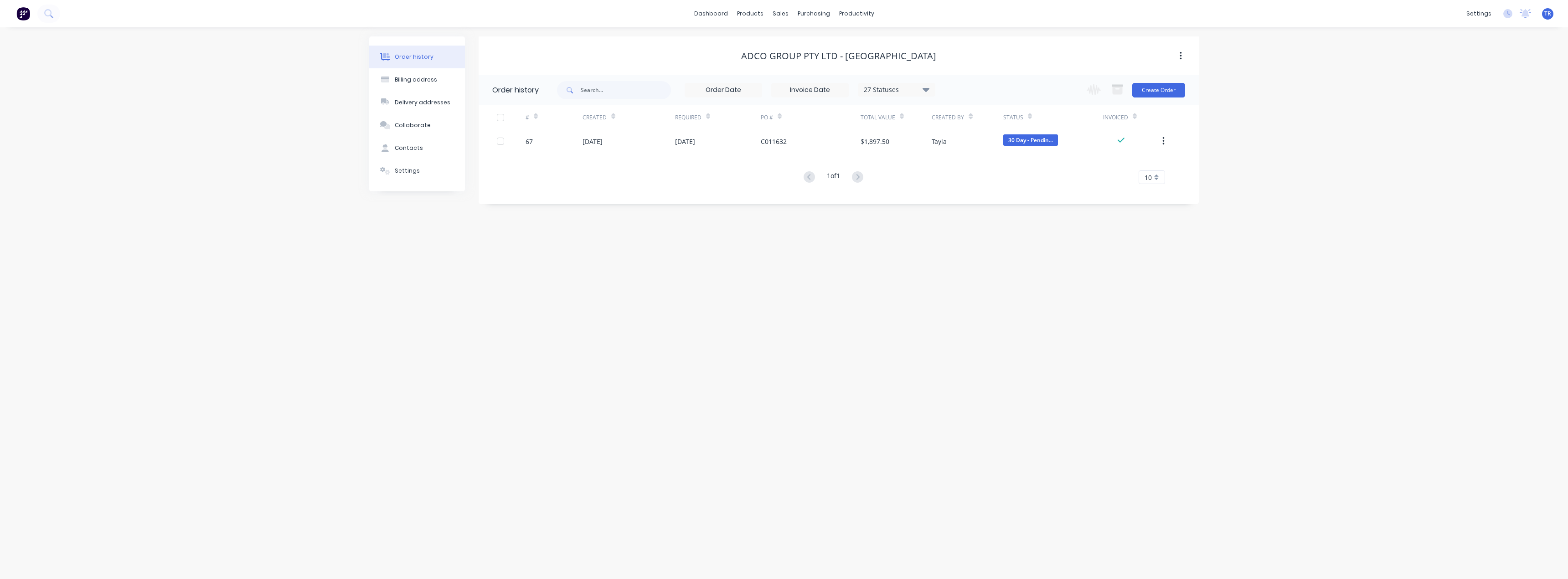
click at [361, 170] on div "Order history Billing address Delivery addresses Collaborate Contacts Settings …" at bounding box center [784, 303] width 1568 height 552
click at [371, 175] on button "Settings" at bounding box center [417, 170] width 96 height 23
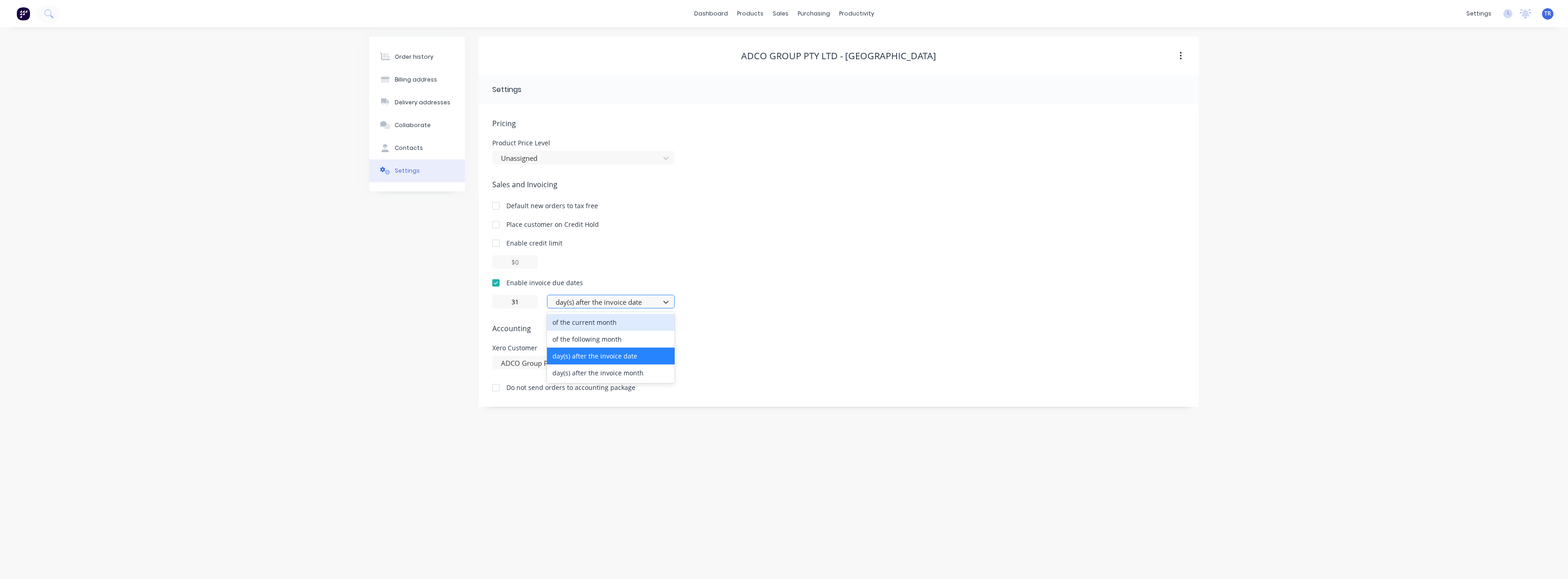
click at [578, 304] on div at bounding box center [604, 302] width 100 height 12
click at [603, 376] on div "day(s) after the invoice month" at bounding box center [611, 373] width 128 height 17
drag, startPoint x: 523, startPoint y: 300, endPoint x: 514, endPoint y: 299, distance: 9.1
click at [514, 299] on input "31" at bounding box center [515, 301] width 46 height 13
type input "30"
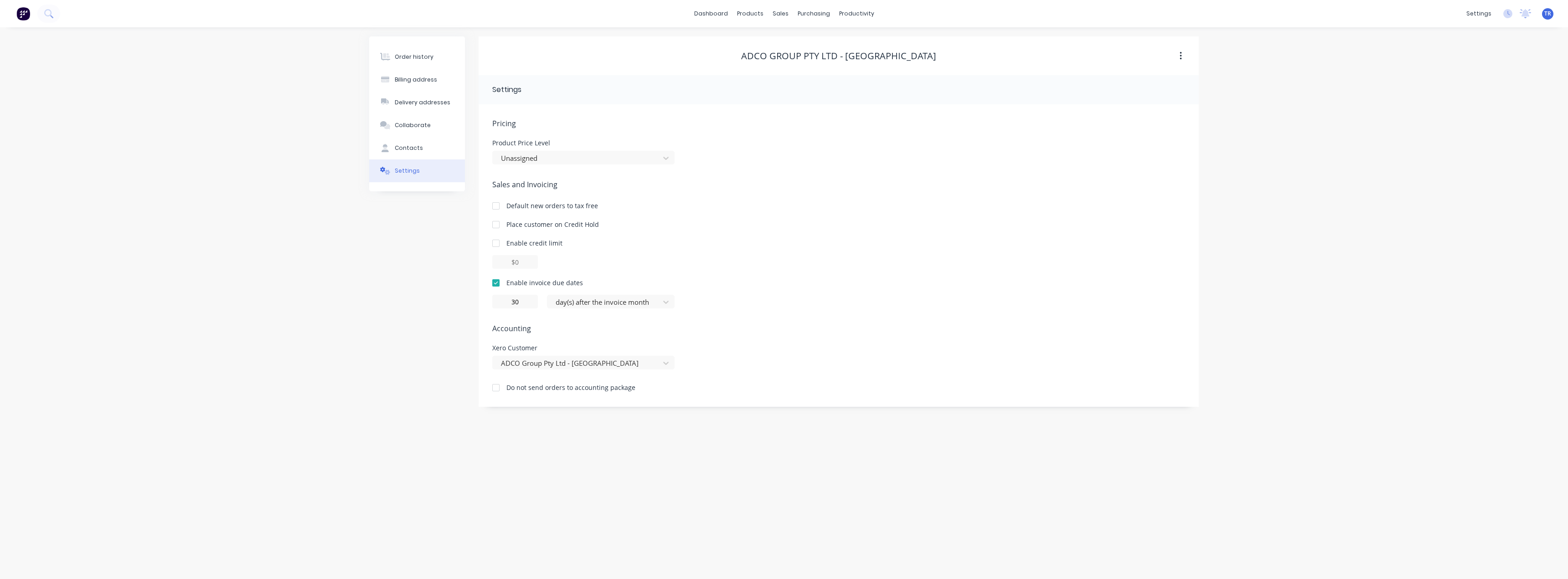
click at [393, 314] on div "Order history Billing address Delivery addresses Collaborate Contacts Settings" at bounding box center [417, 221] width 96 height 370
click at [720, 13] on link "dashboard" at bounding box center [711, 13] width 43 height 13
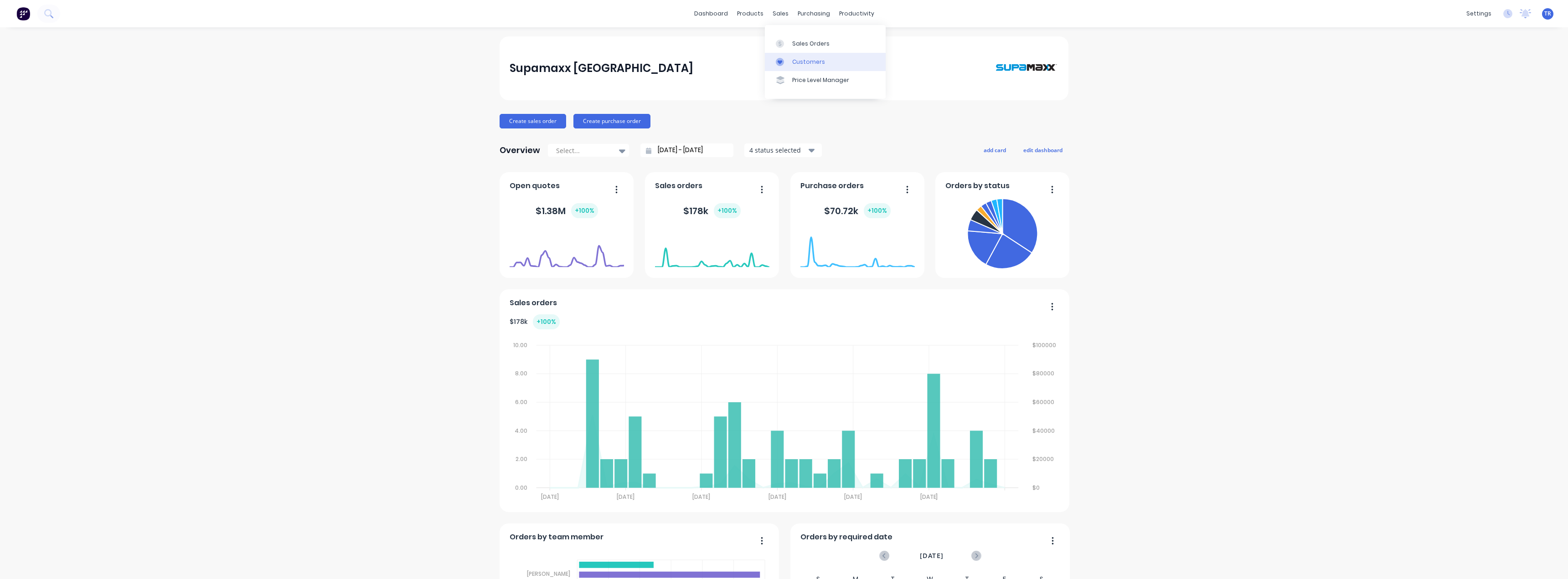
click at [787, 60] on div at bounding box center [783, 61] width 13 height 8
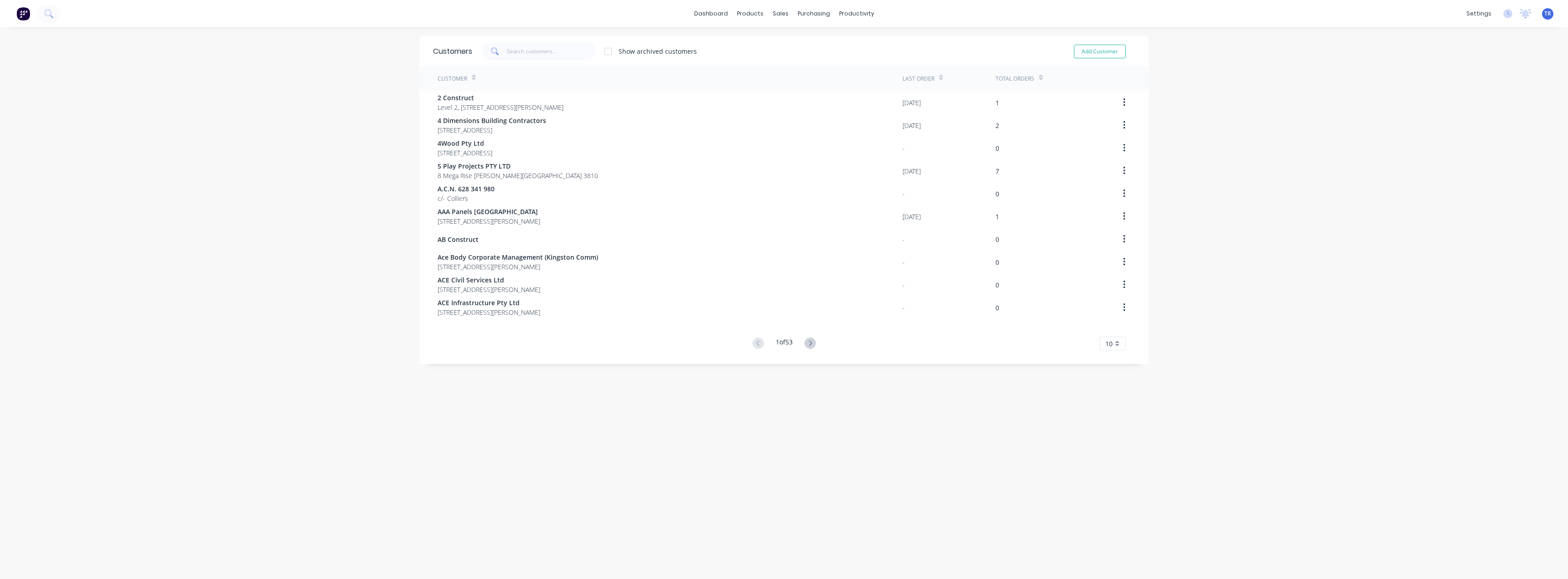
click at [495, 57] on span at bounding box center [494, 52] width 26 height 18
click at [513, 55] on input "text" at bounding box center [551, 52] width 89 height 18
click at [517, 46] on input "text" at bounding box center [551, 52] width 89 height 18
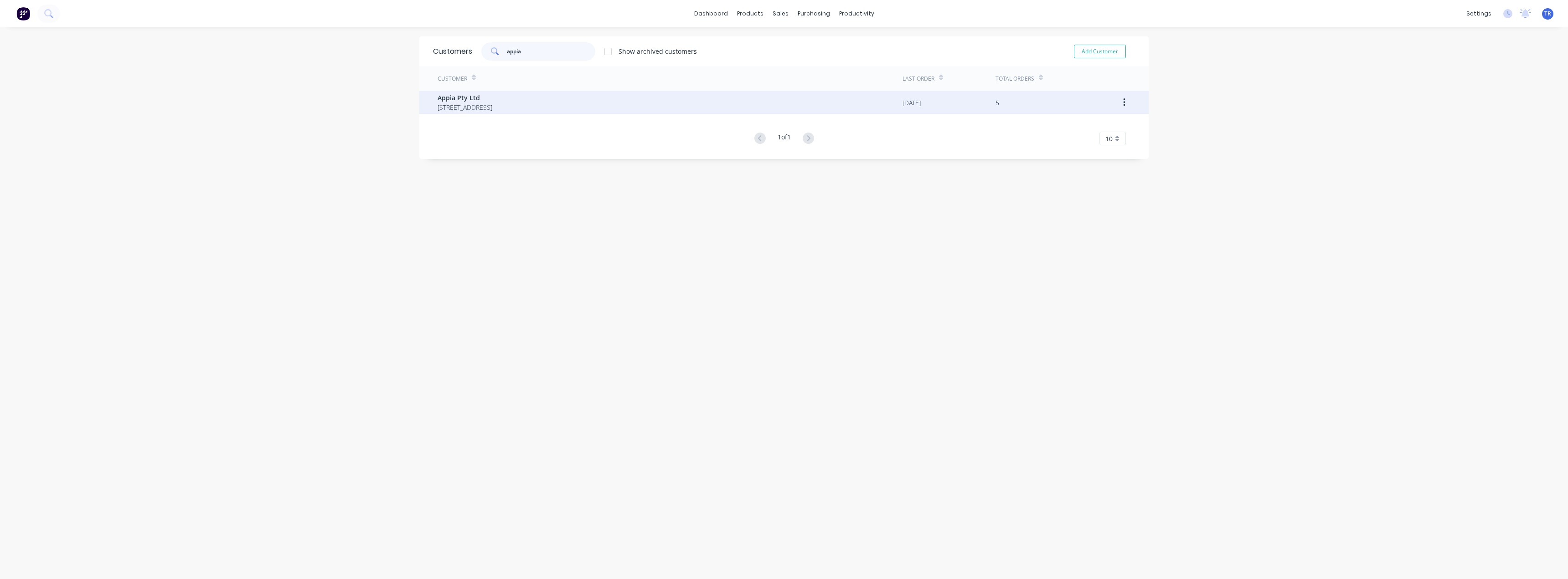
type input "appia"
click at [492, 100] on span "Appia Pty Ltd" at bounding box center [465, 98] width 55 height 10
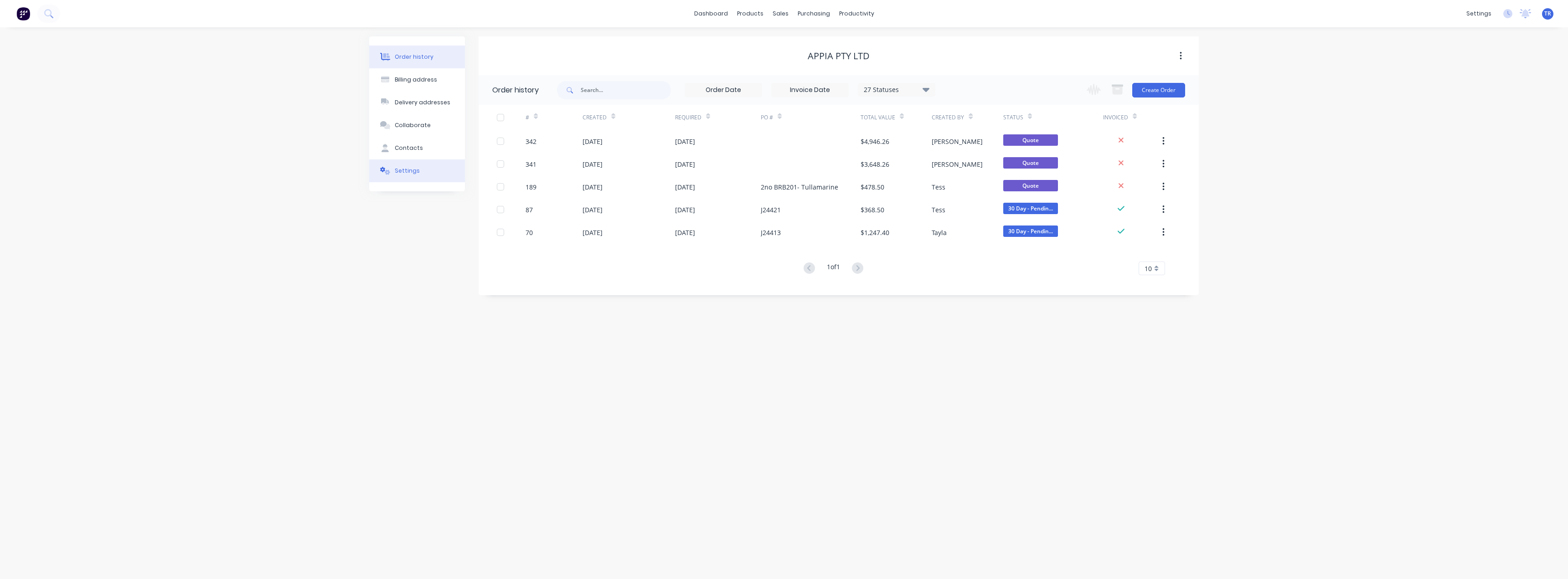
click at [425, 175] on button "Settings" at bounding box center [417, 170] width 96 height 23
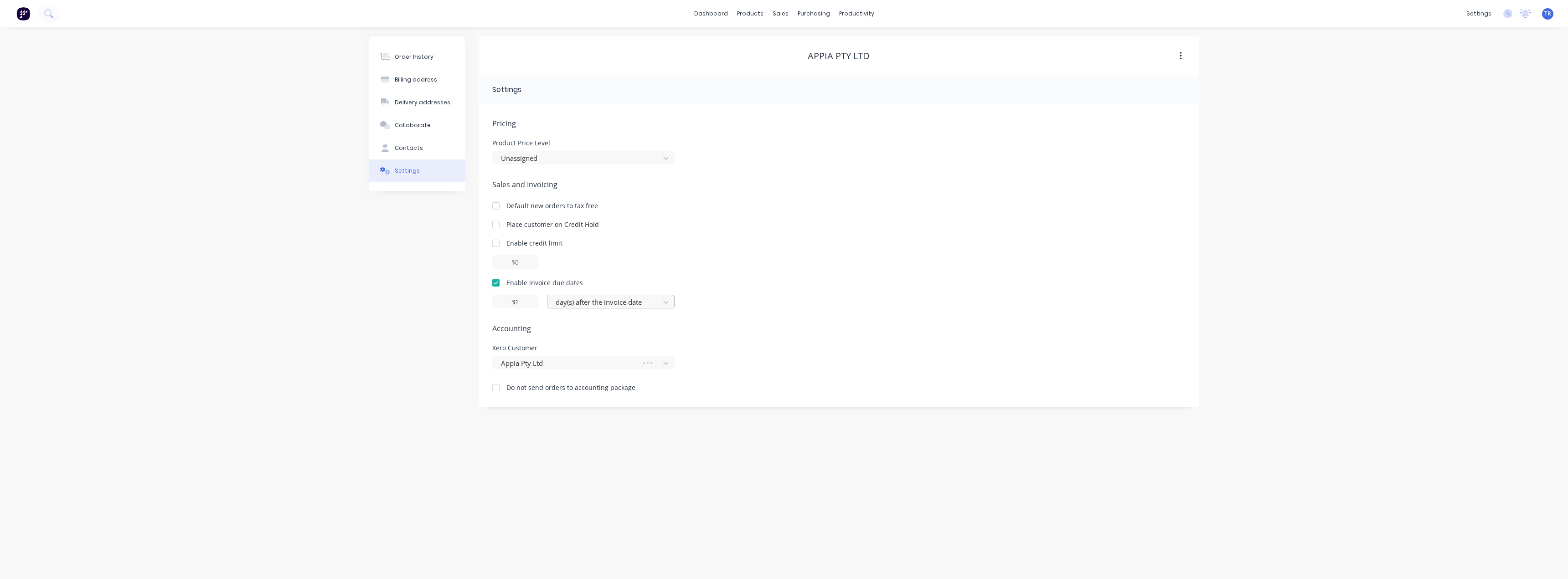
click at [618, 299] on div at bounding box center [604, 302] width 100 height 12
click at [623, 374] on div "day(s) after the invoice month" at bounding box center [611, 373] width 128 height 17
drag, startPoint x: 519, startPoint y: 303, endPoint x: 514, endPoint y: 303, distance: 5.0
click at [514, 303] on input "31" at bounding box center [515, 301] width 46 height 13
type input "30"
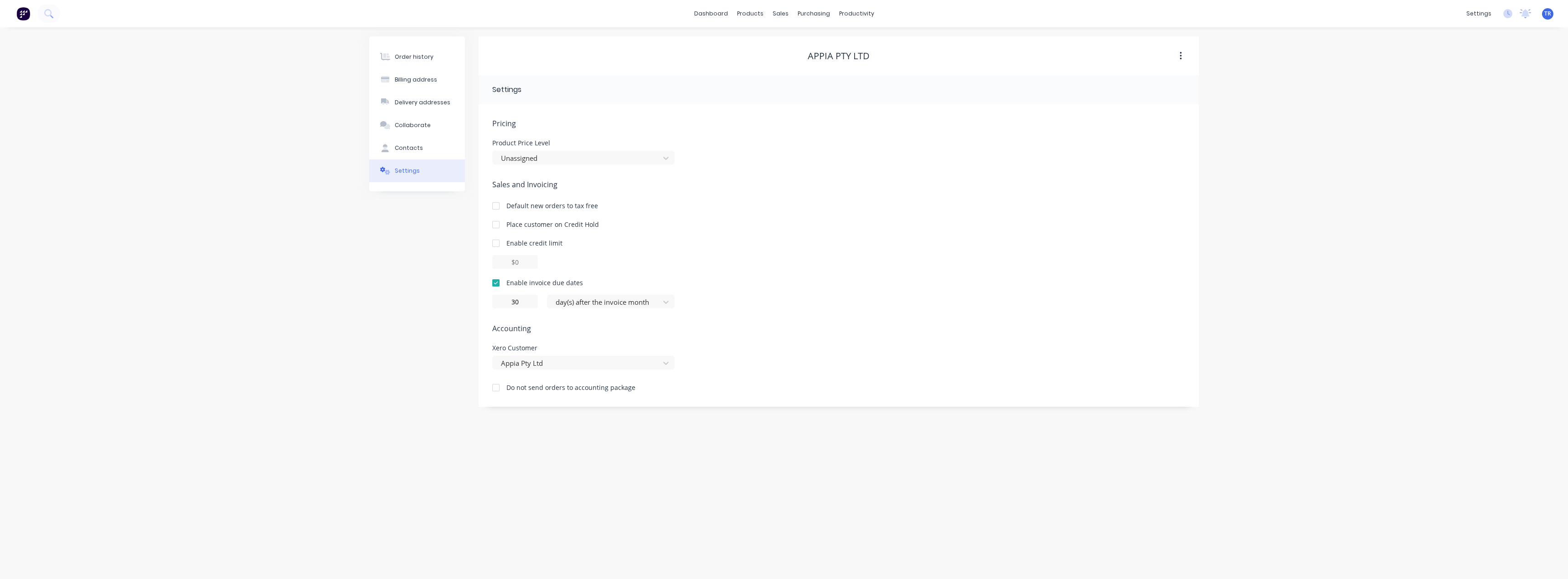
click at [465, 338] on div "Order history Billing address Delivery addresses Collaborate Contacts Settings …" at bounding box center [784, 221] width 830 height 370
click at [721, 14] on link "dashboard" at bounding box center [711, 13] width 43 height 13
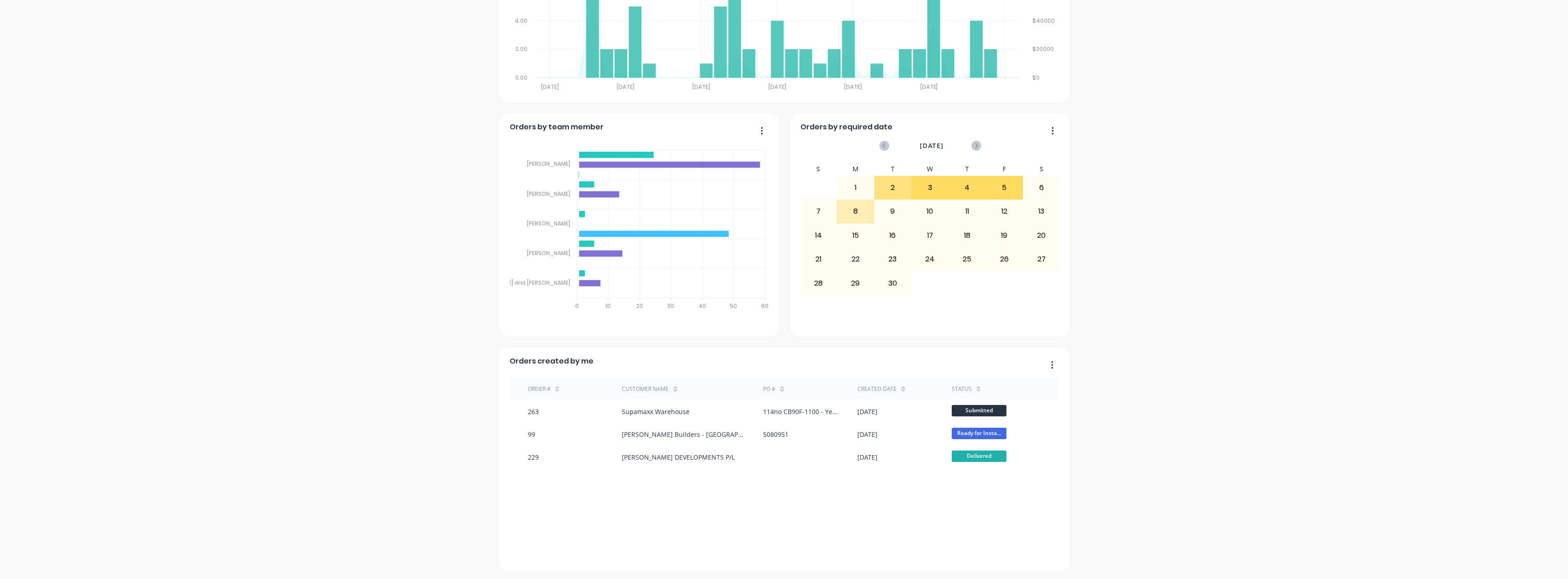
scroll to position [412, 0]
